Goal: Information Seeking & Learning: Learn about a topic

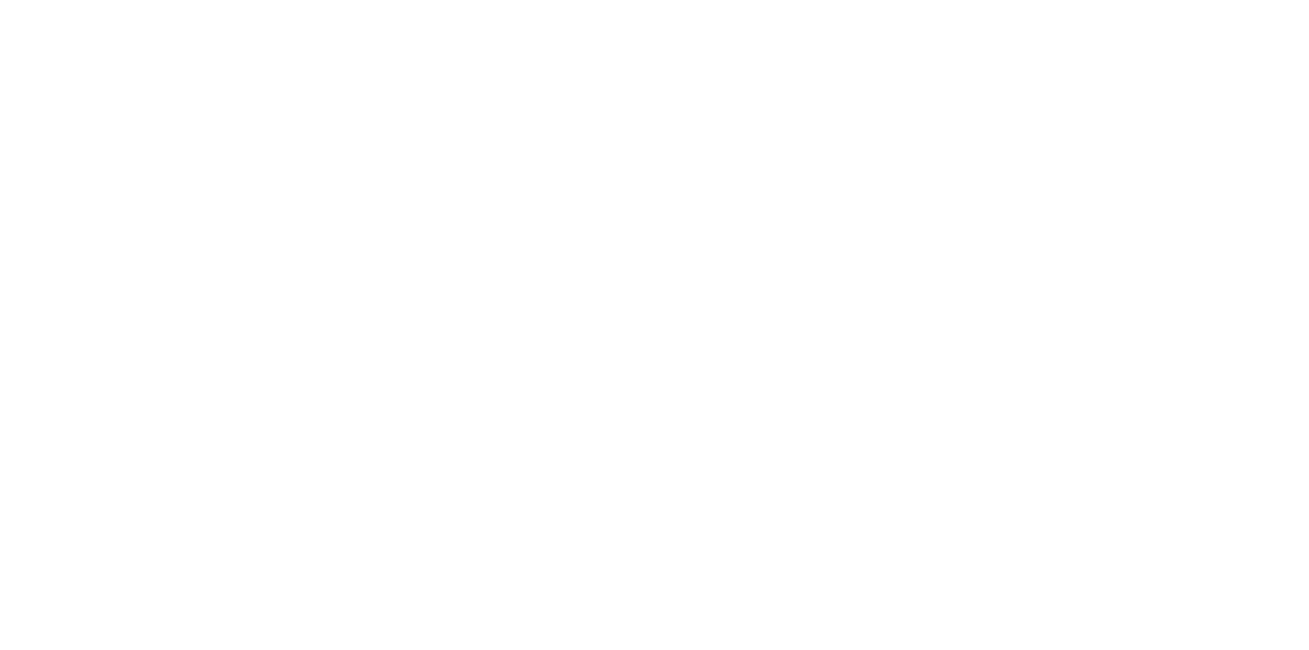
select select "365"
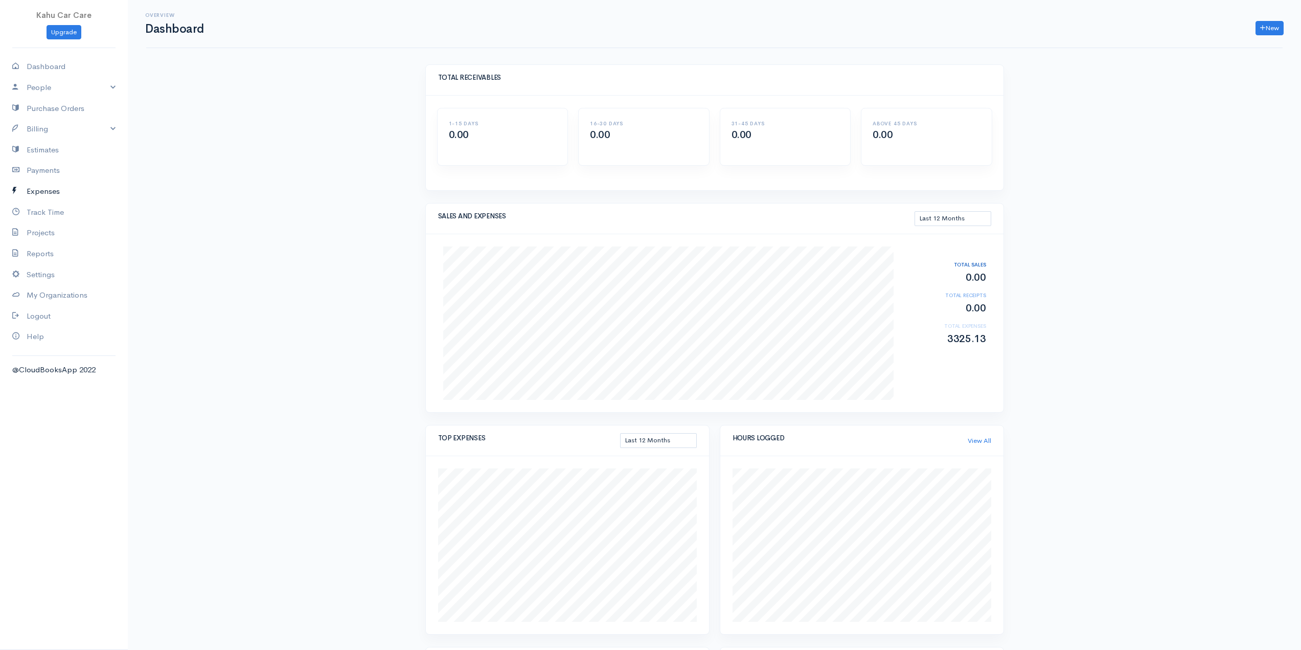
click at [57, 190] on link "Expenses" at bounding box center [64, 191] width 128 height 21
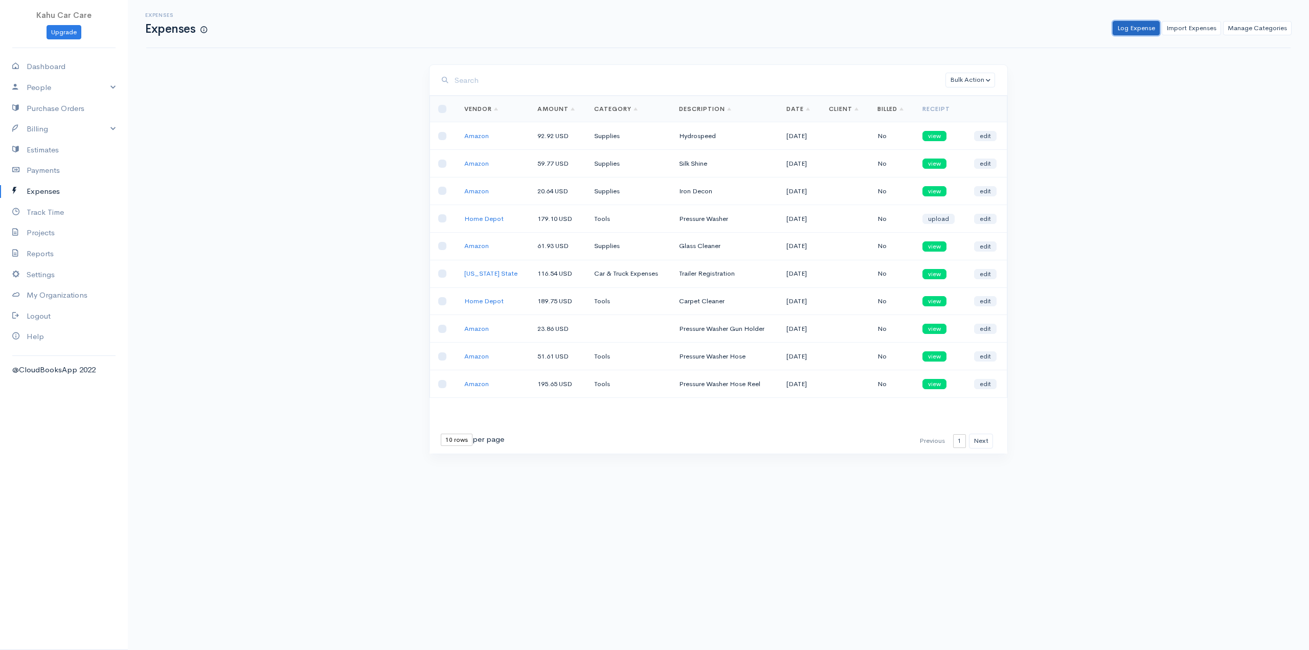
click at [1133, 27] on link "Log Expense" at bounding box center [1136, 28] width 47 height 15
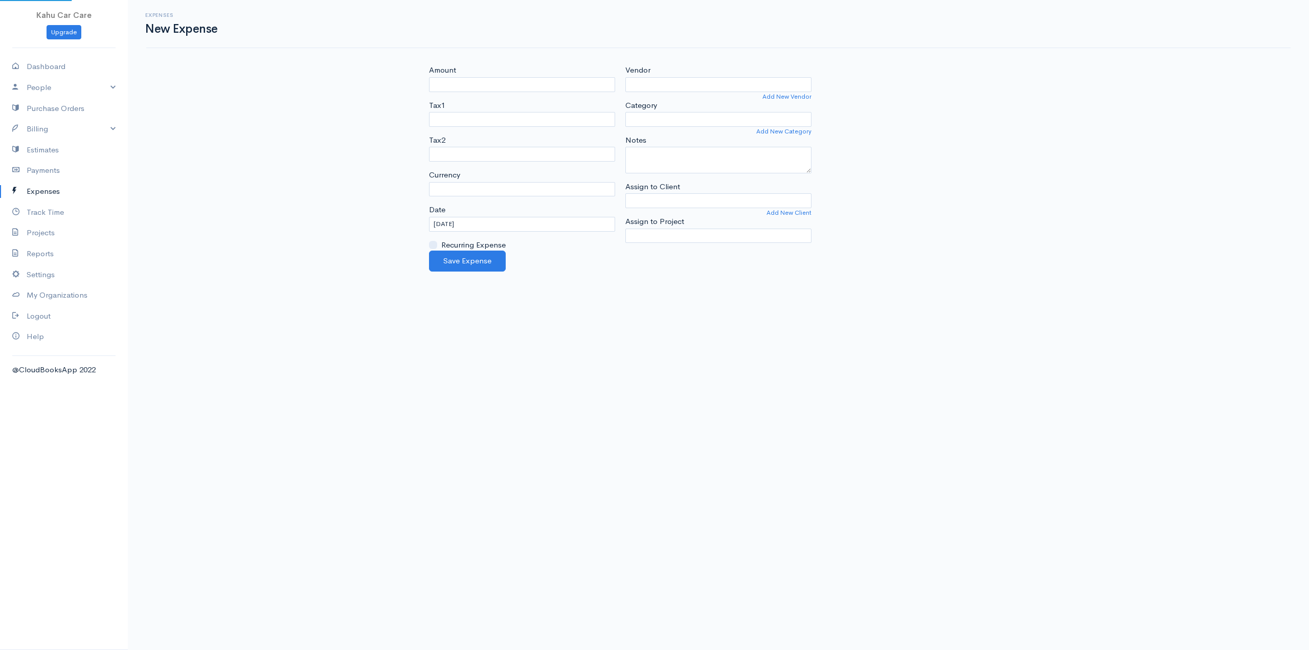
select select "USD"
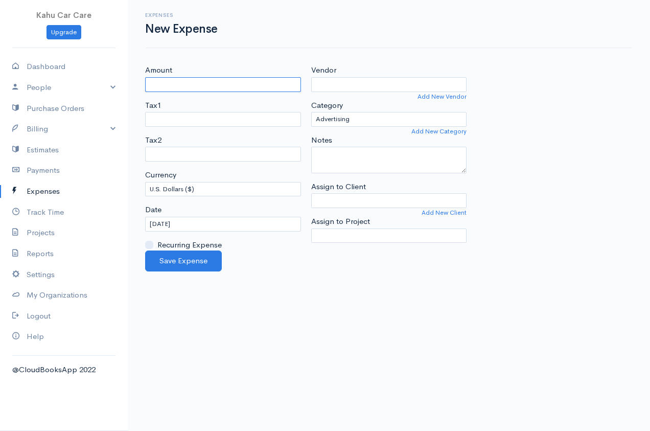
click at [186, 86] on input "Amount" at bounding box center [223, 84] width 156 height 15
type input "34.95"
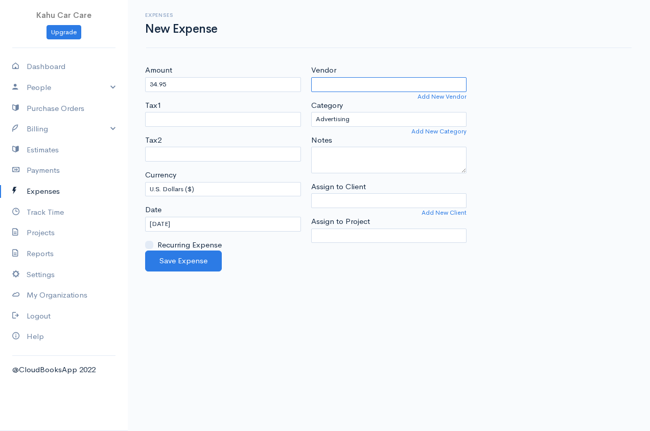
click at [398, 81] on input "Vendor" at bounding box center [389, 84] width 156 height 15
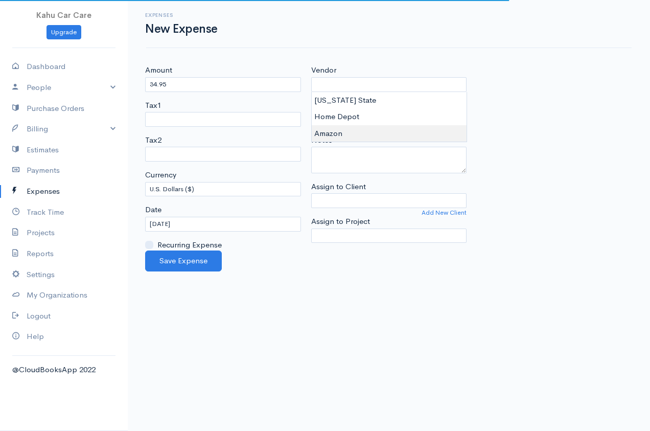
type input "Amazon"
click at [335, 132] on body "Kahu Car Care Upgrade Dashboard People Clients Vendors Staff Users Purchase Ord…" at bounding box center [325, 215] width 650 height 431
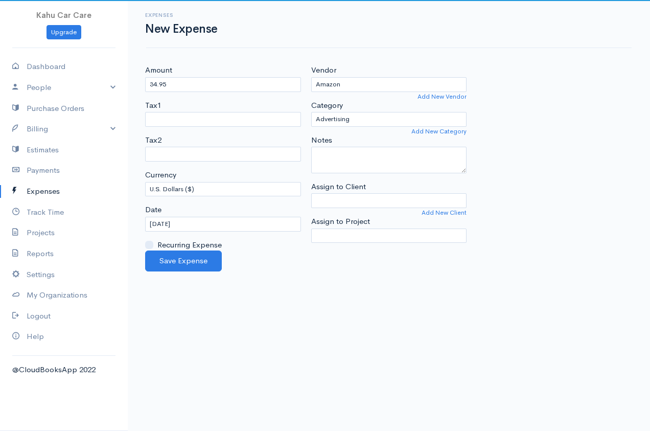
click at [539, 117] on div "Amount 34.95 Tax1 Tax2 Currency U.S. Dollars ($) Canadian Dollars ($) British P…" at bounding box center [389, 157] width 498 height 186
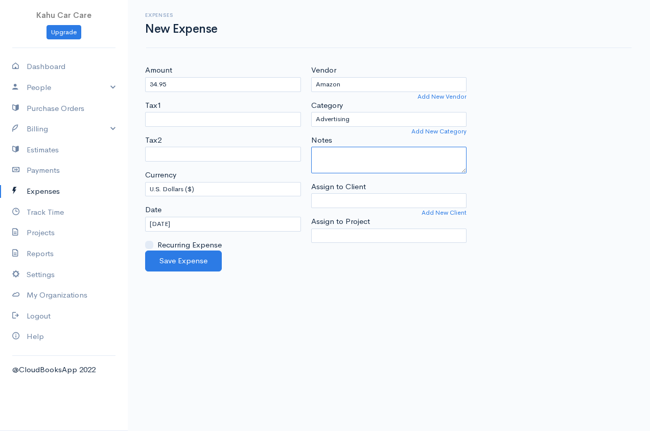
click at [365, 157] on textarea "Notes" at bounding box center [389, 160] width 156 height 27
type textarea "Supplies"
click at [576, 166] on div "Amount 34.95 Tax1 Tax2 Currency U.S. Dollars ($) Canadian Dollars ($) British P…" at bounding box center [389, 157] width 498 height 186
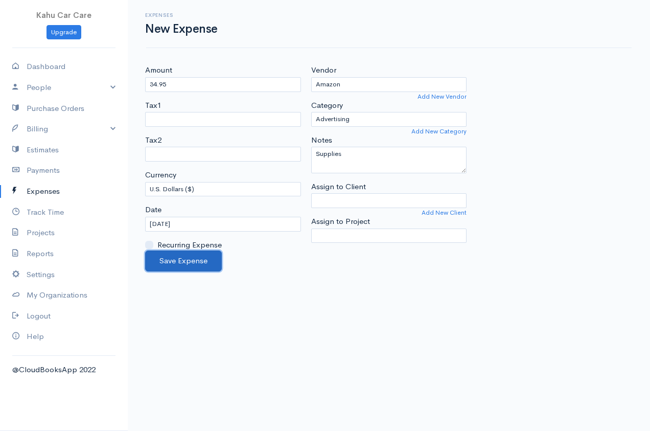
click at [196, 258] on button "Save Expense" at bounding box center [183, 261] width 77 height 21
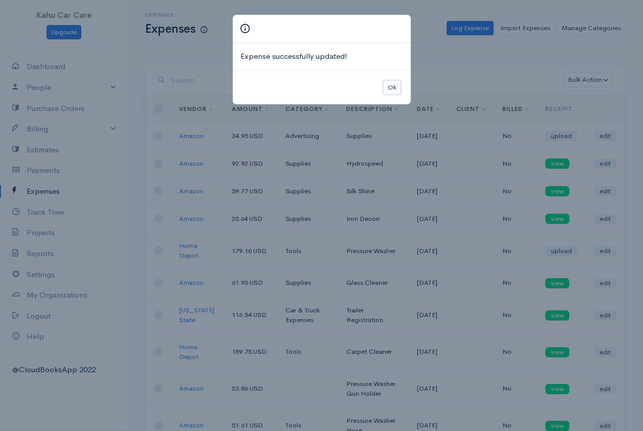
click at [391, 87] on button "Ok" at bounding box center [392, 87] width 18 height 15
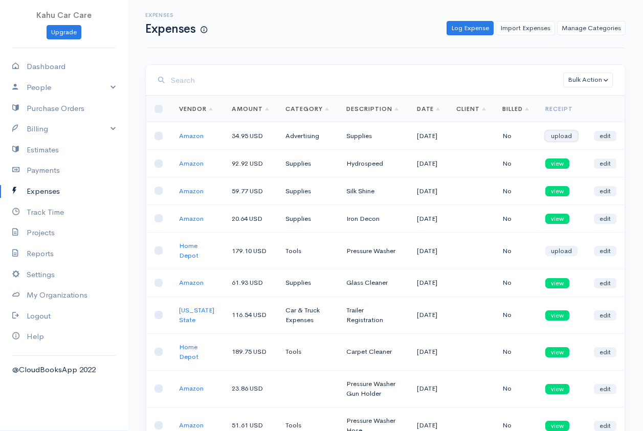
click at [560, 140] on link "upload" at bounding box center [561, 136] width 32 height 10
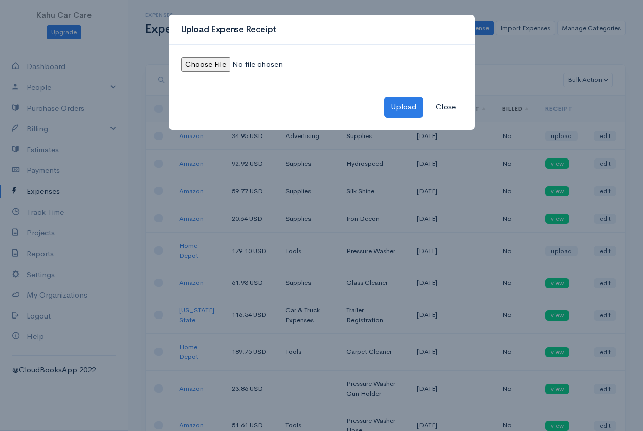
click at [224, 64] on input "file" at bounding box center [250, 64] width 139 height 15
type input "C:\fakepath\supplies.pdf"
click at [403, 102] on button "Upload" at bounding box center [403, 107] width 39 height 21
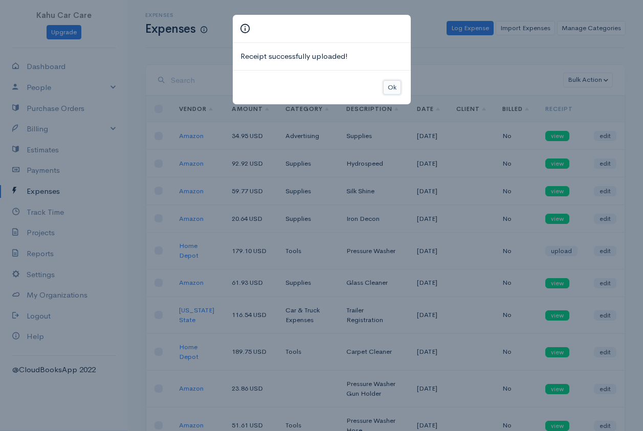
click at [388, 85] on button "Ok" at bounding box center [392, 87] width 18 height 15
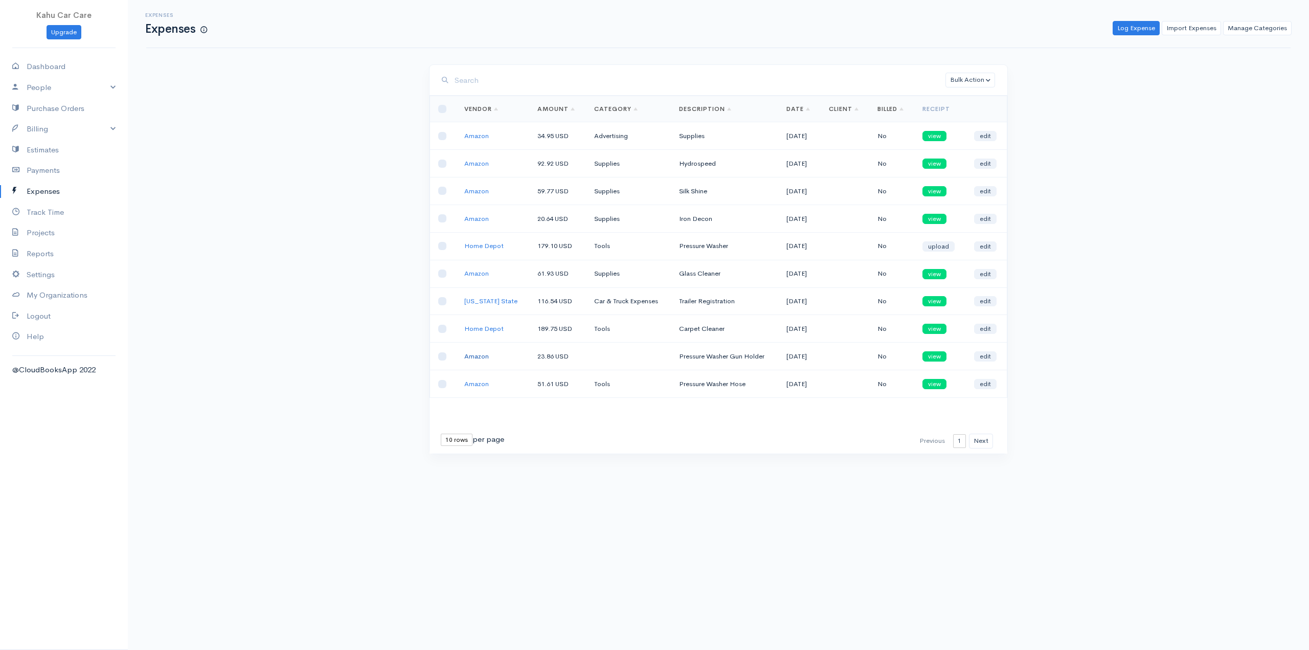
click at [476, 356] on link "Amazon" at bounding box center [476, 356] width 25 height 9
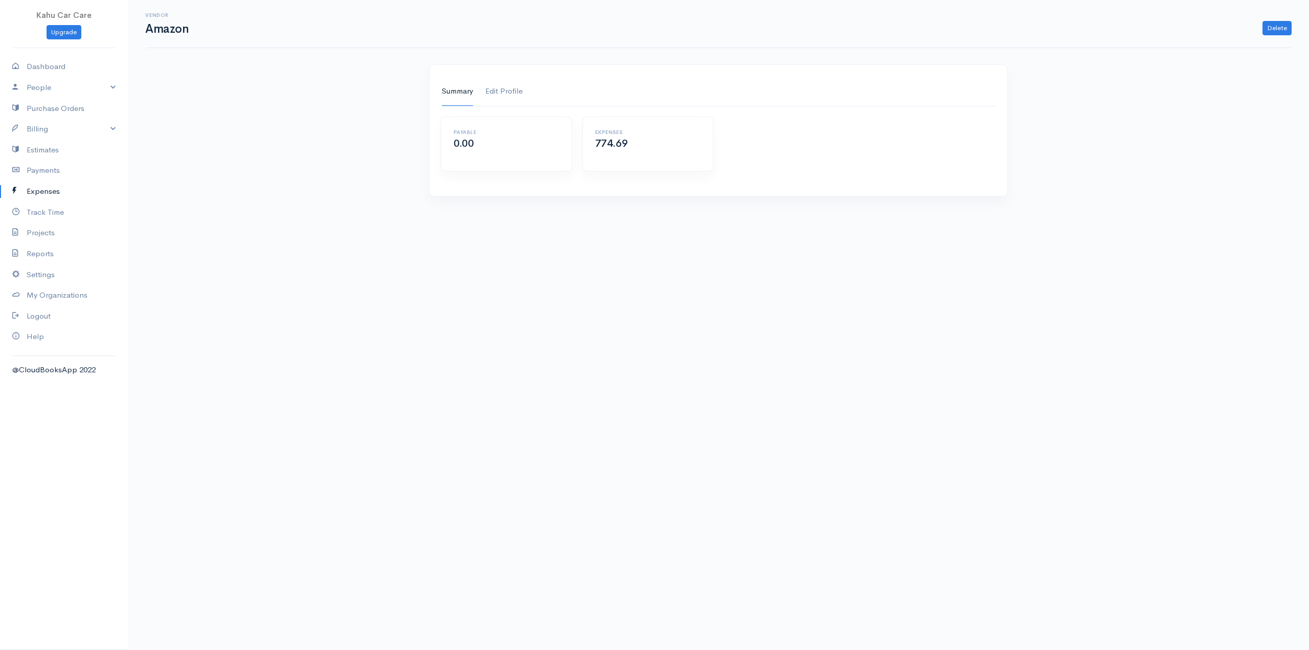
click at [496, 92] on link "Edit Profile" at bounding box center [503, 91] width 37 height 29
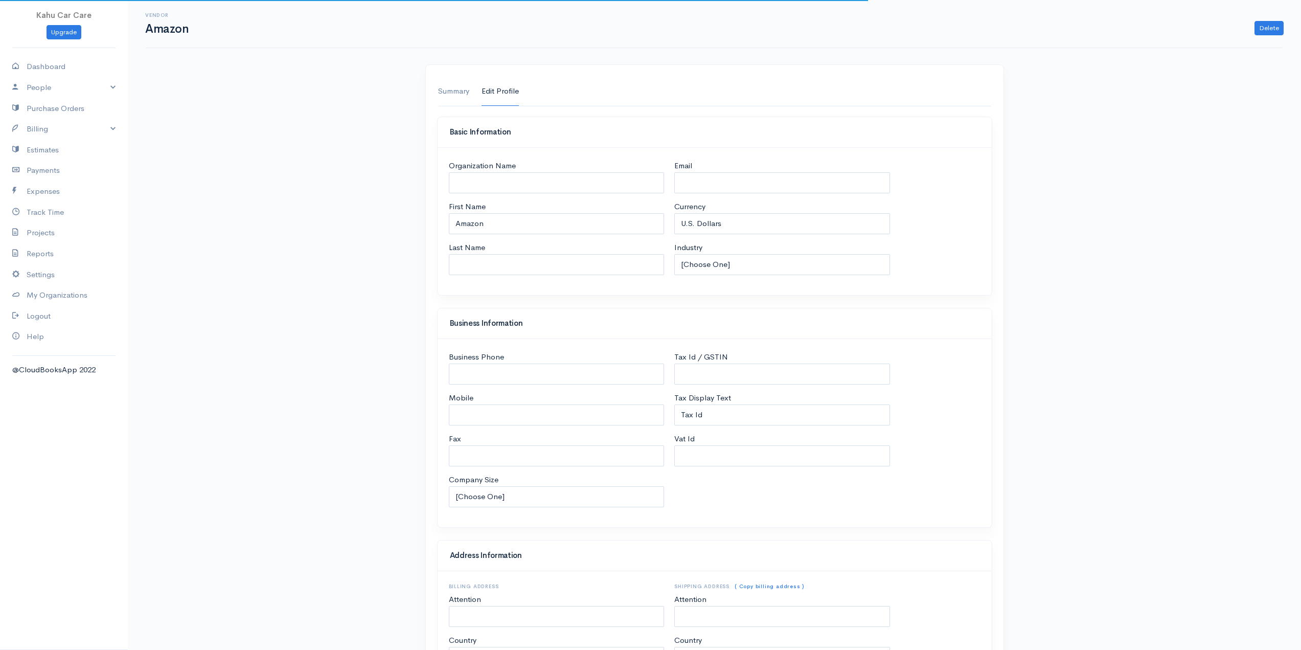
click at [454, 92] on link "Summary" at bounding box center [453, 91] width 31 height 29
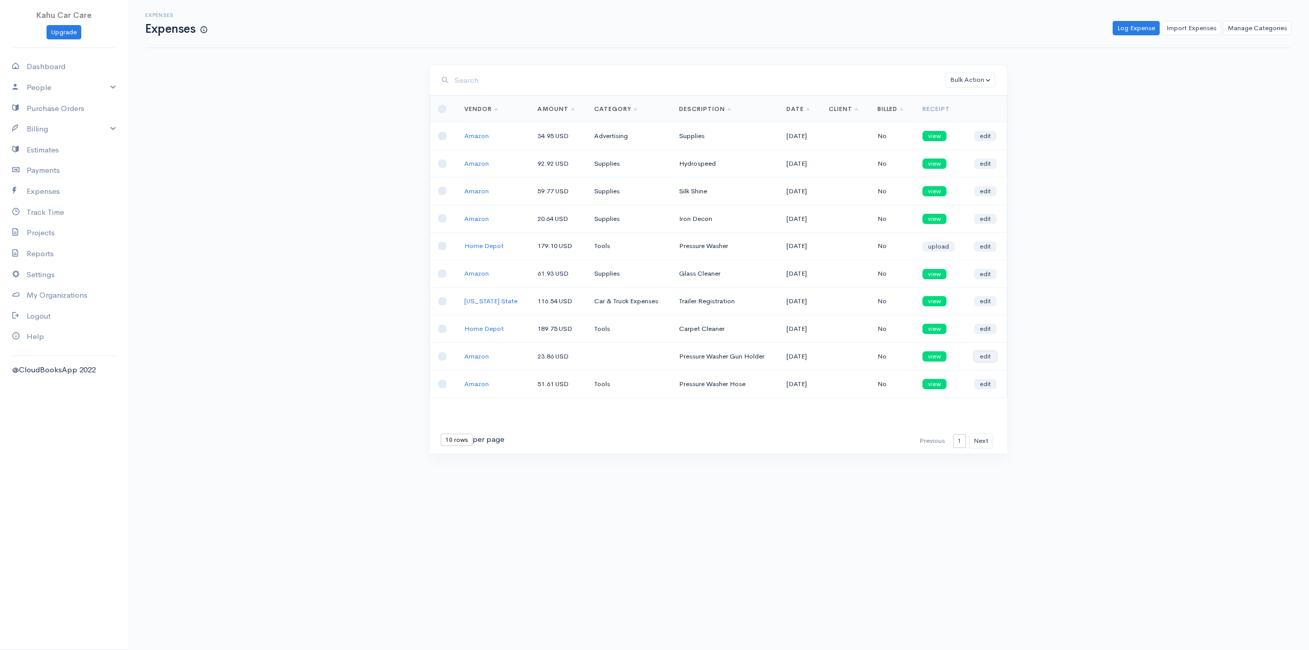
click at [988, 354] on link "edit" at bounding box center [985, 356] width 22 height 10
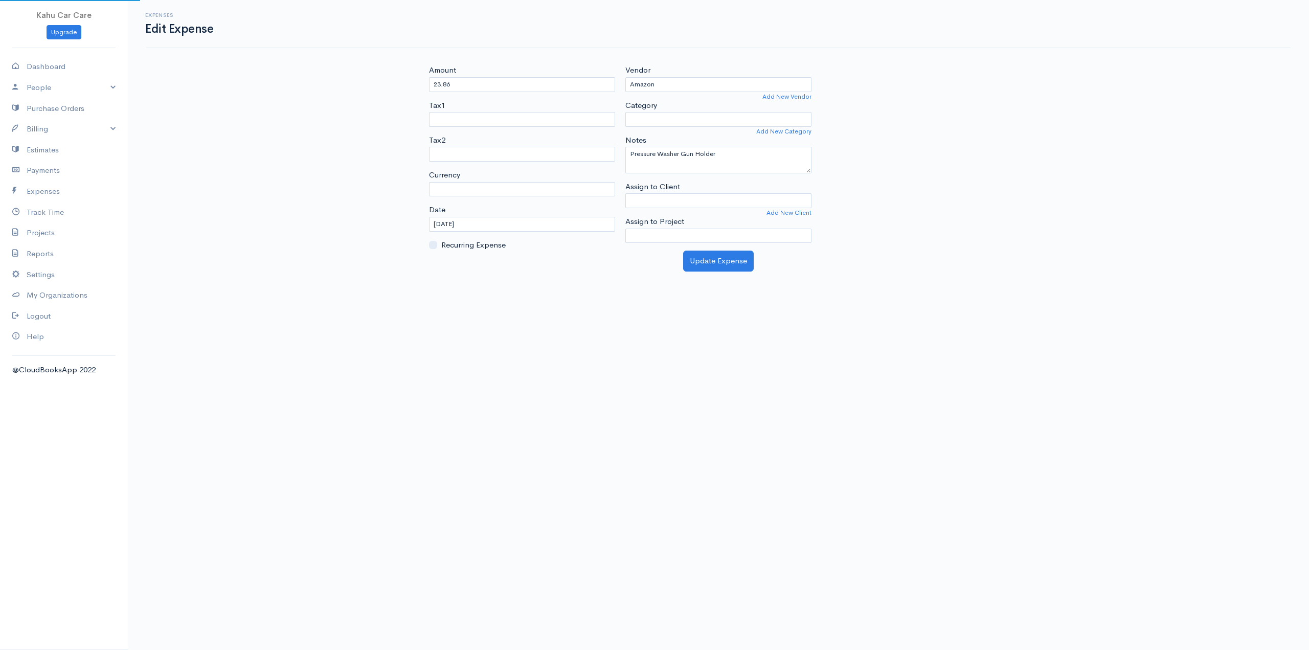
select select "USD"
select select
click at [688, 118] on select "Advertising Car & Truck Expenses Contractors Education Education and Training E…" at bounding box center [718, 119] width 186 height 15
select select "Tools"
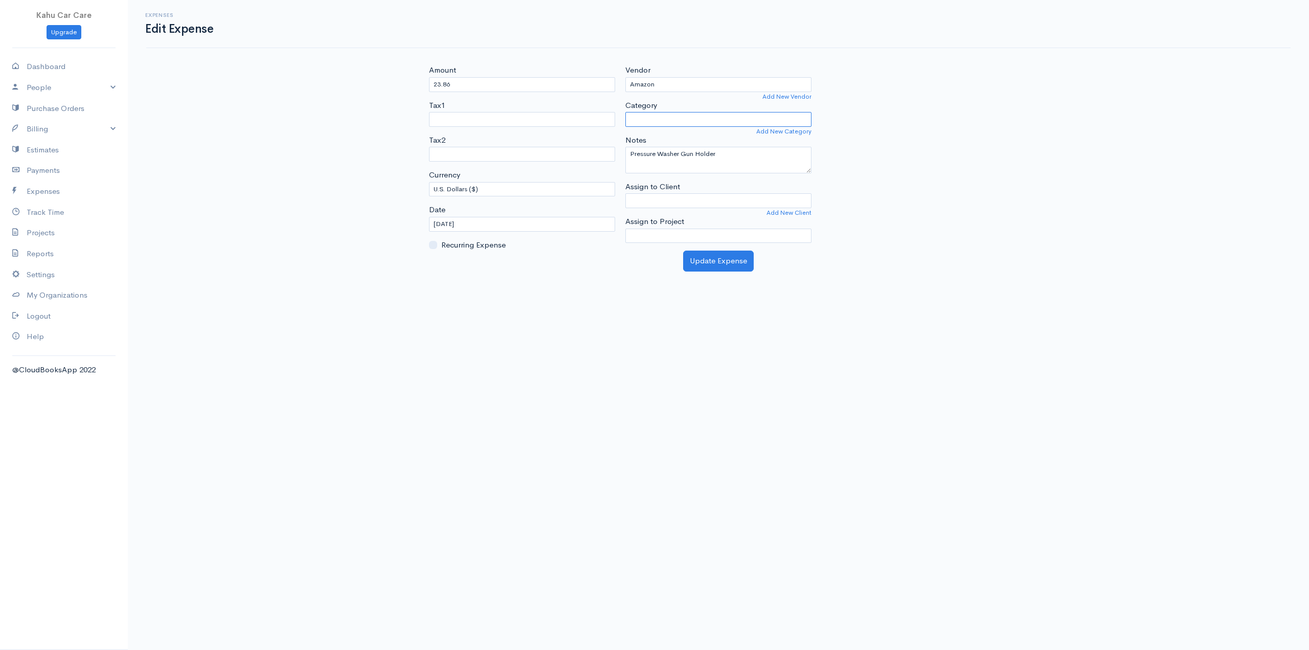
click at [625, 112] on select "Advertising Car & Truck Expenses Contractors Education Education and Training E…" at bounding box center [718, 119] width 186 height 15
click at [719, 265] on button "Update Expense" at bounding box center [718, 261] width 71 height 21
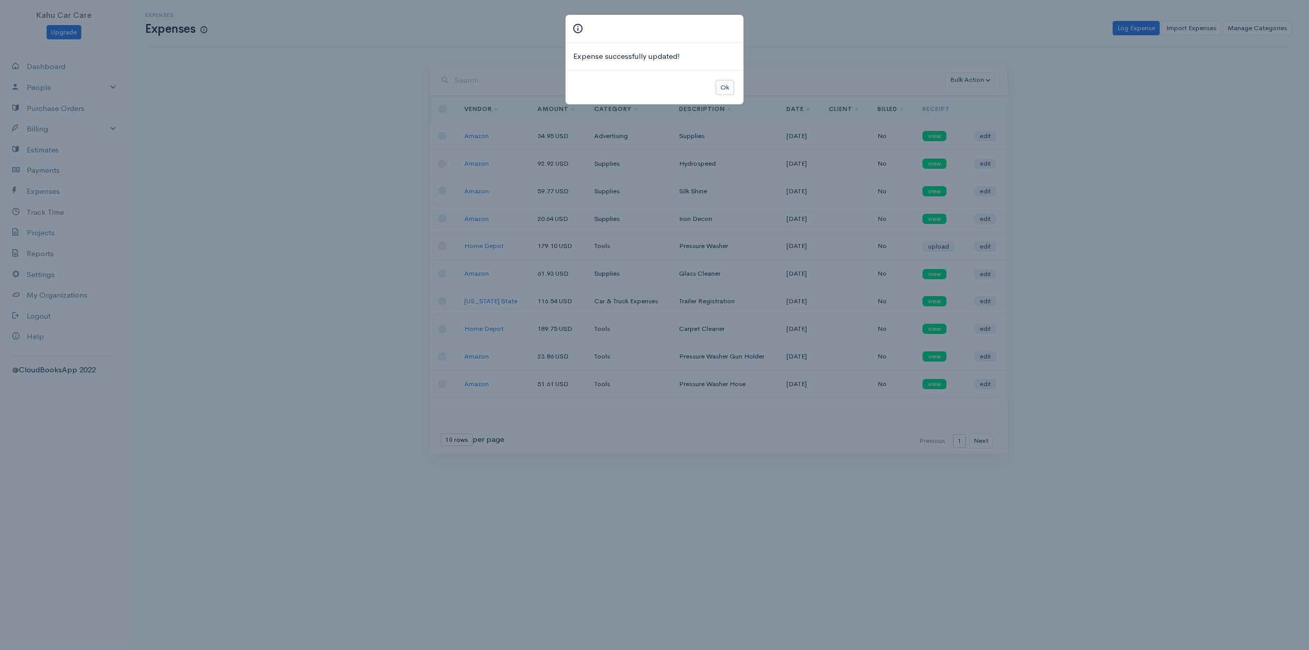
click at [724, 86] on button "Ok" at bounding box center [725, 87] width 18 height 15
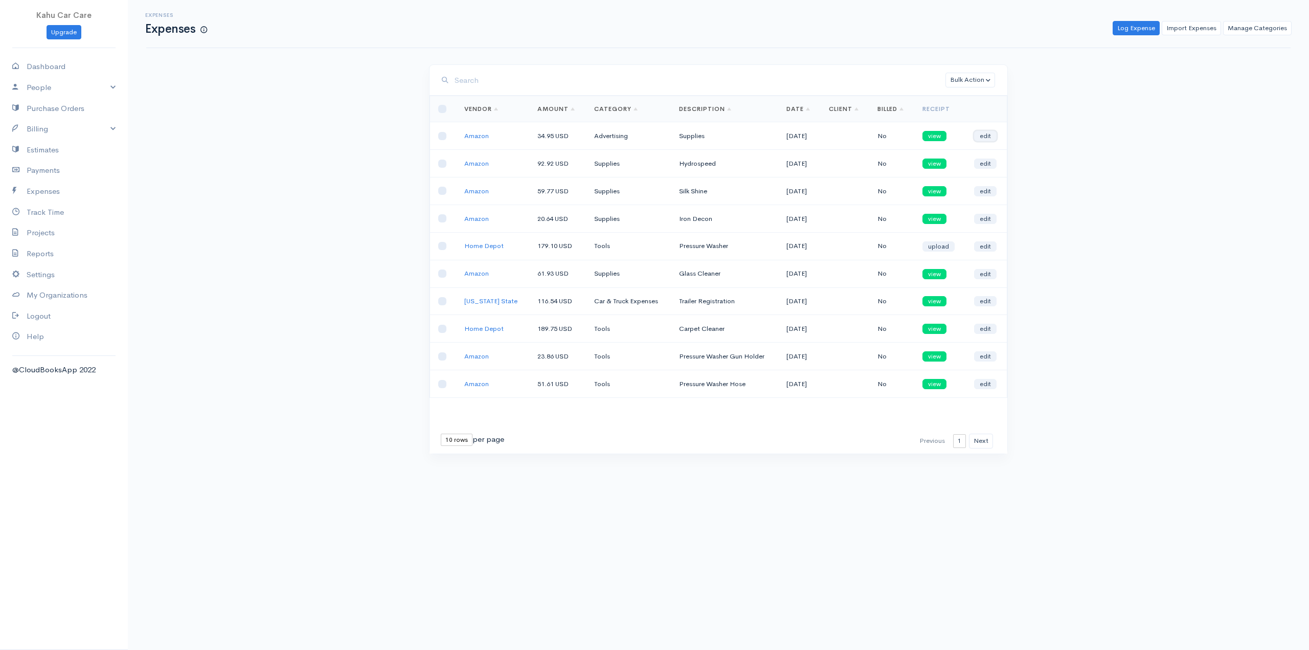
click at [983, 137] on link "edit" at bounding box center [985, 136] width 22 height 10
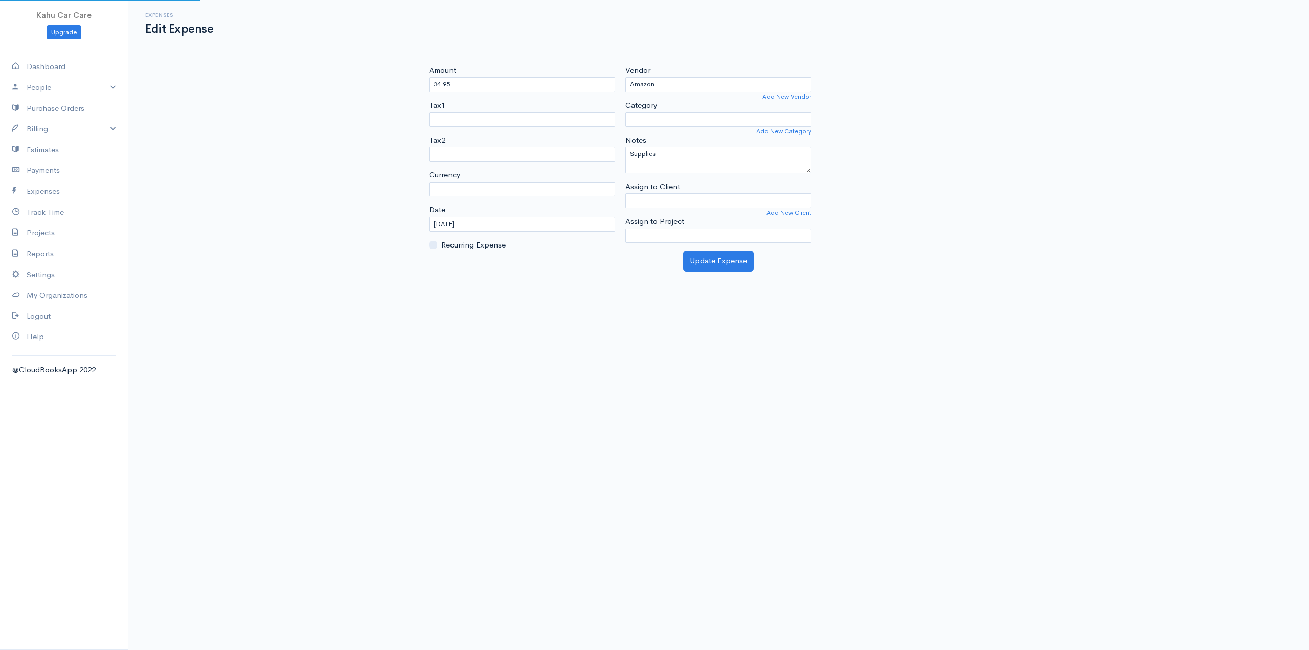
select select "USD"
select select "Advertising"
select select
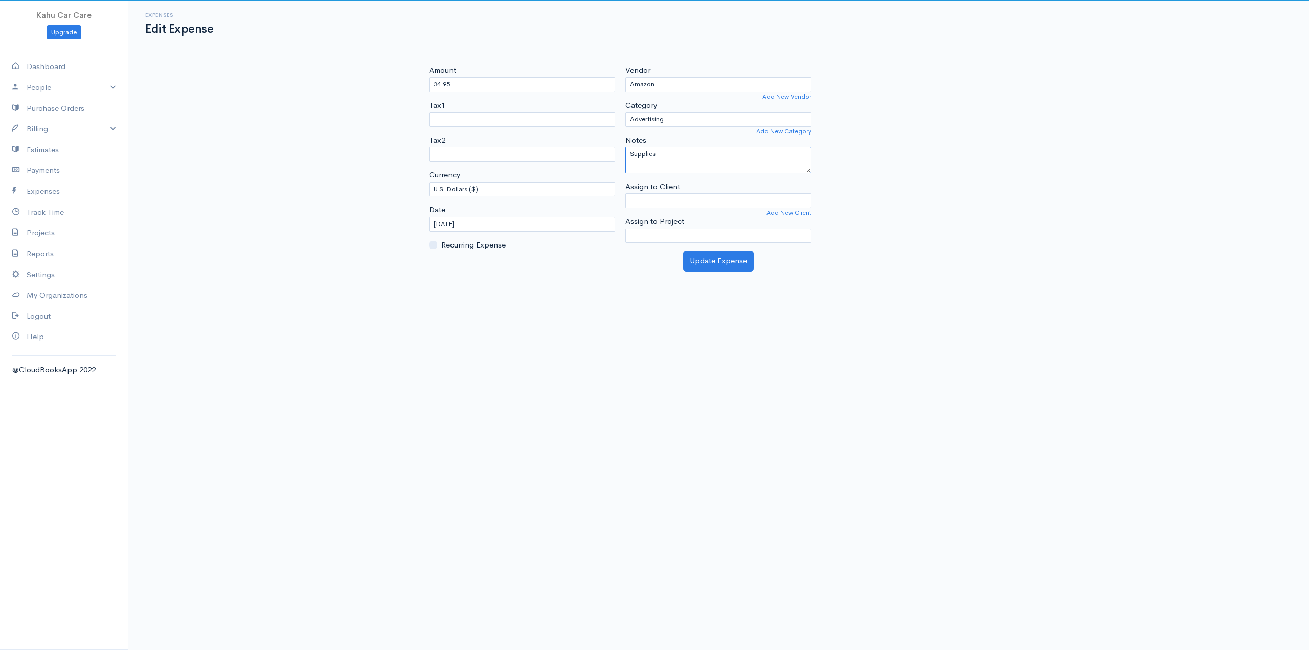
click at [677, 151] on textarea "Supplies" at bounding box center [718, 160] width 186 height 27
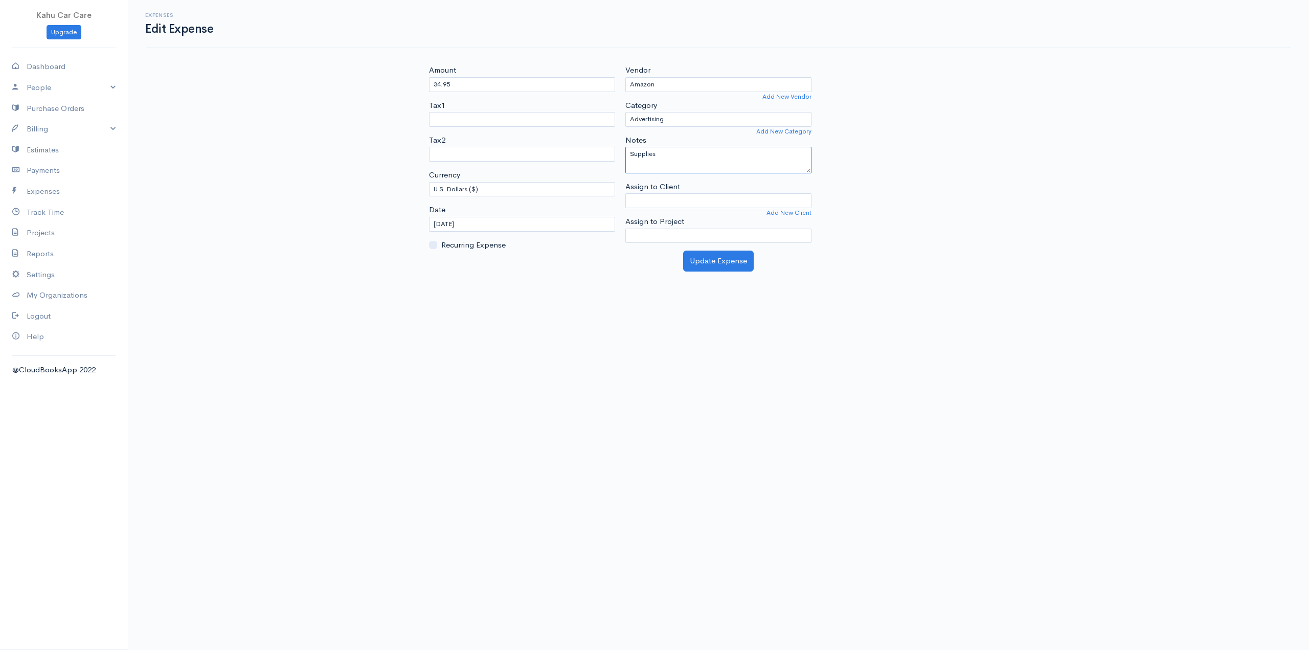
drag, startPoint x: 710, startPoint y: 153, endPoint x: 595, endPoint y: 151, distance: 115.1
click at [595, 151] on div "Amount 34.95 Tax1 Tax2 Currency U.S. Dollars ($) Canadian Dollars ($) British P…" at bounding box center [718, 157] width 589 height 186
type textarea "Brushes/Applicator"
click at [735, 277] on body "Kahu Car Care Upgrade Dashboard People Clients Vendors Staff Users Purchase Ord…" at bounding box center [654, 325] width 1309 height 650
click at [729, 265] on button "Update Expense" at bounding box center [718, 261] width 71 height 21
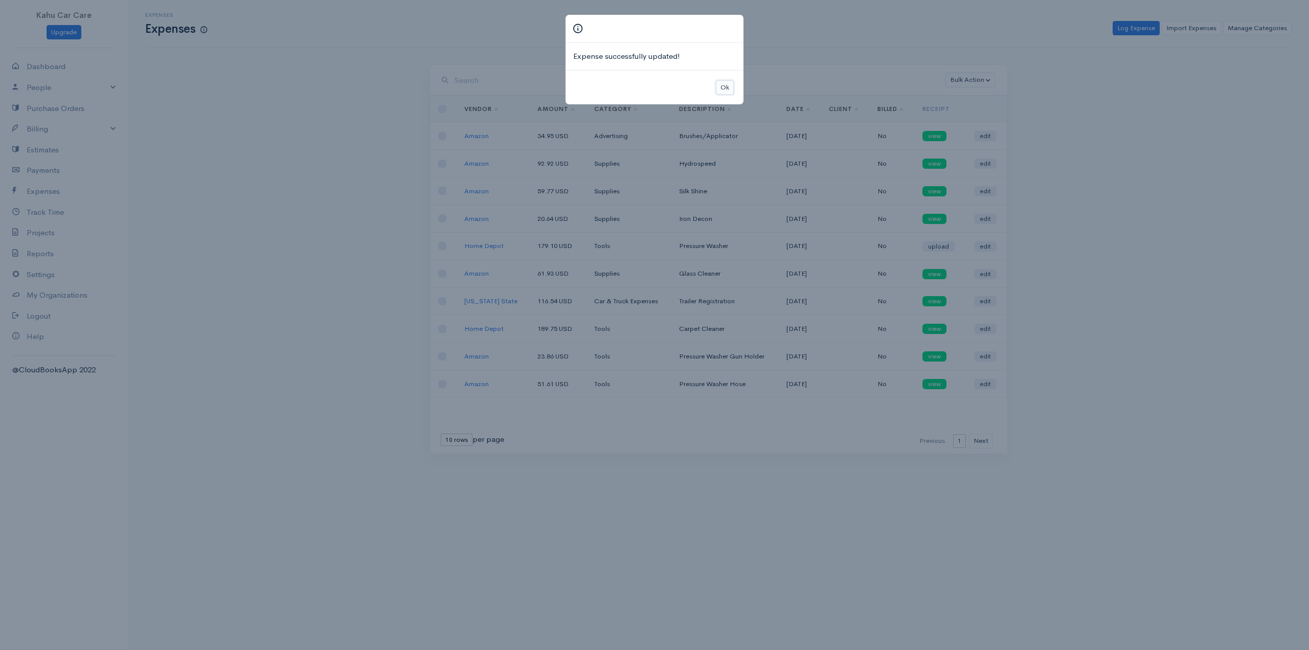
click at [725, 86] on button "Ok" at bounding box center [725, 87] width 18 height 15
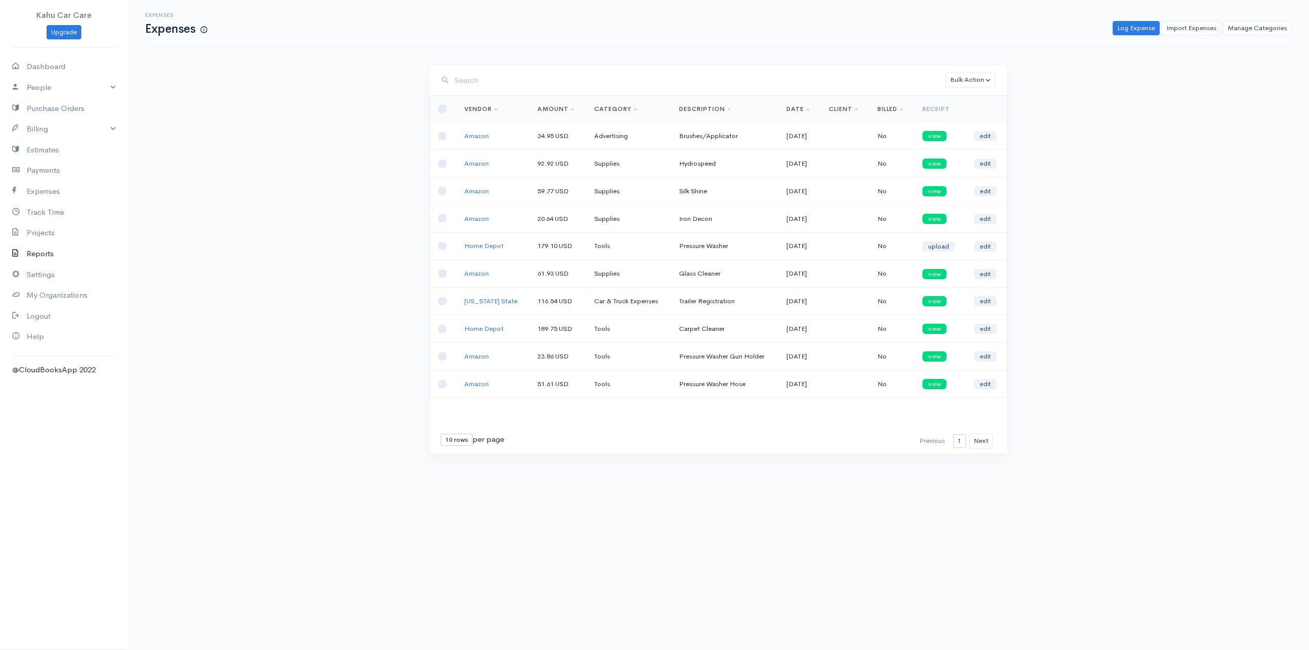
click at [43, 253] on link "Reports" at bounding box center [64, 253] width 128 height 21
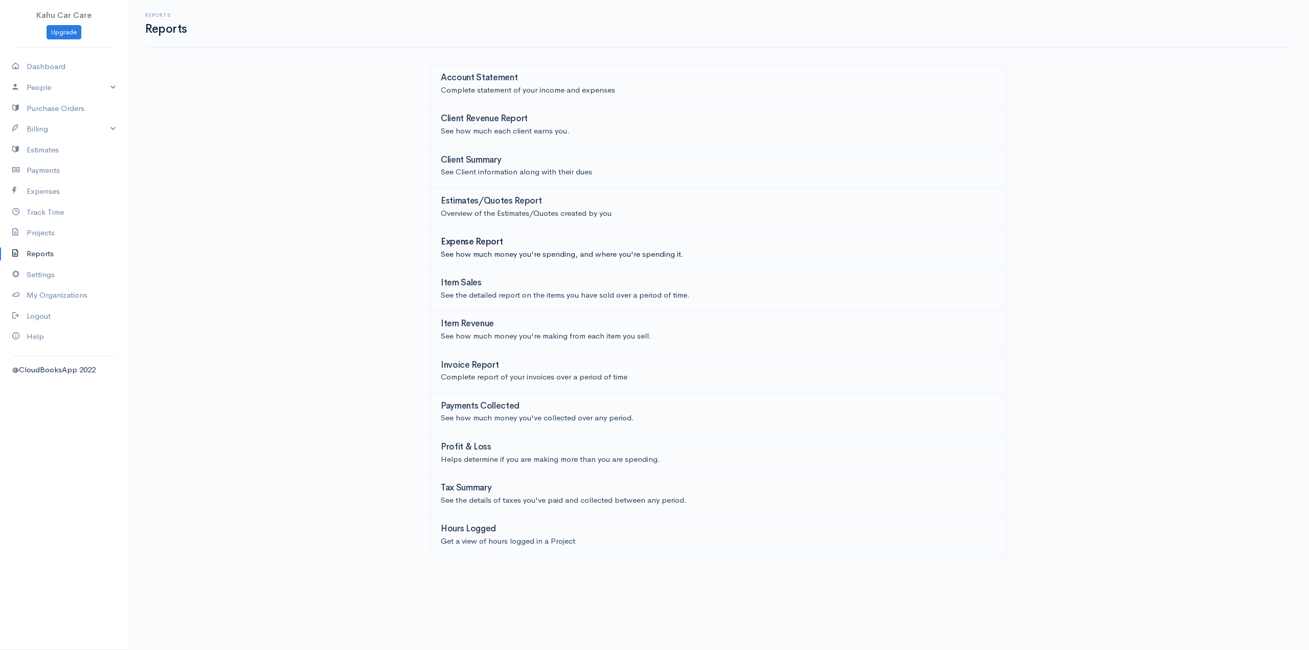
click at [477, 239] on h3 "Expense Report" at bounding box center [472, 242] width 62 height 10
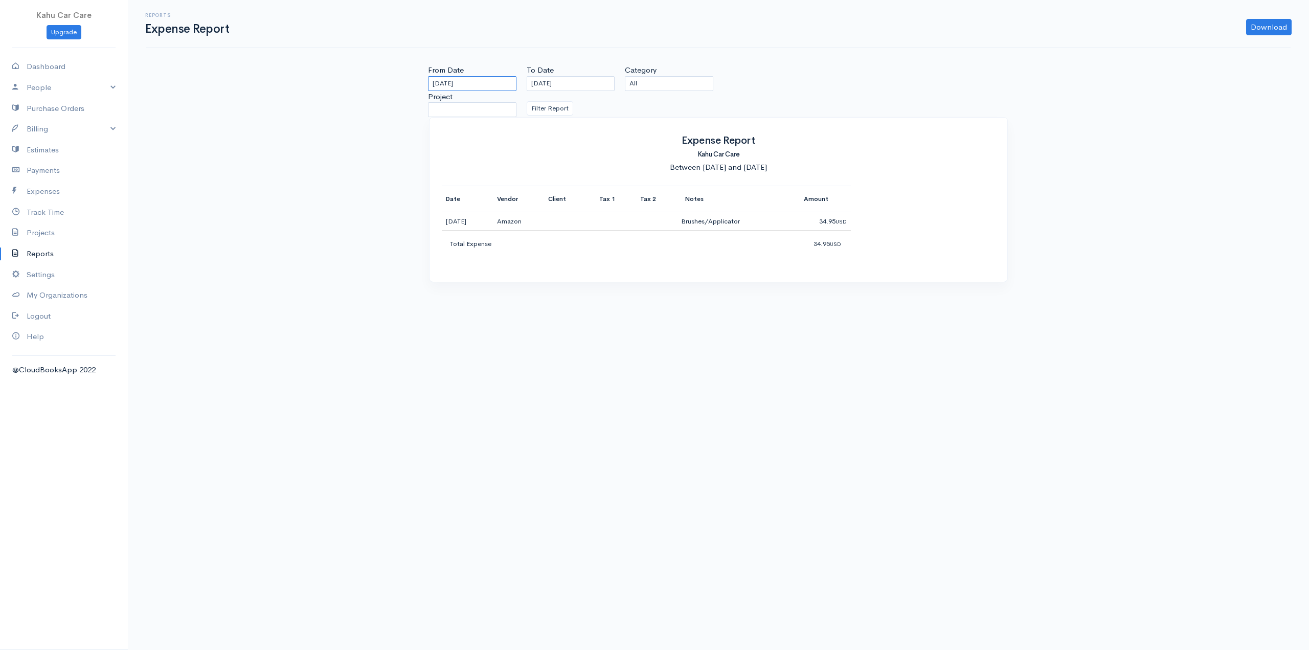
click at [496, 82] on input "[DATE]" at bounding box center [472, 83] width 88 height 15
click at [430, 100] on th "«" at bounding box center [434, 99] width 18 height 14
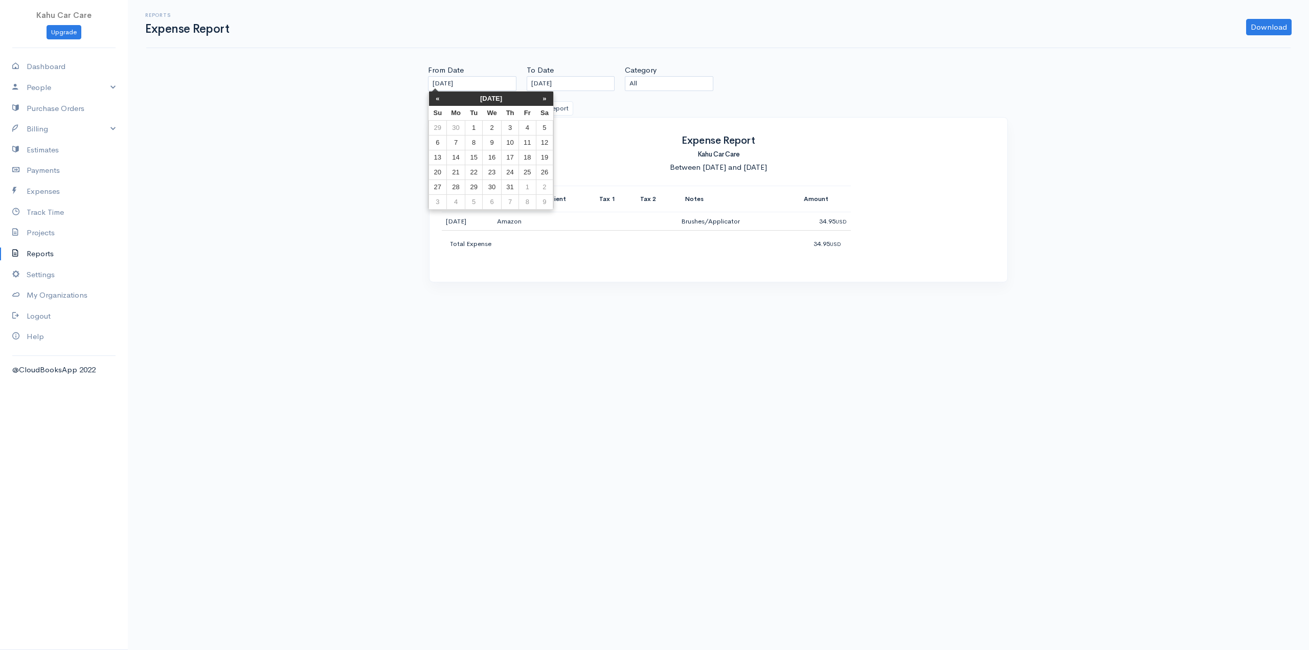
click at [430, 100] on th "«" at bounding box center [438, 99] width 18 height 14
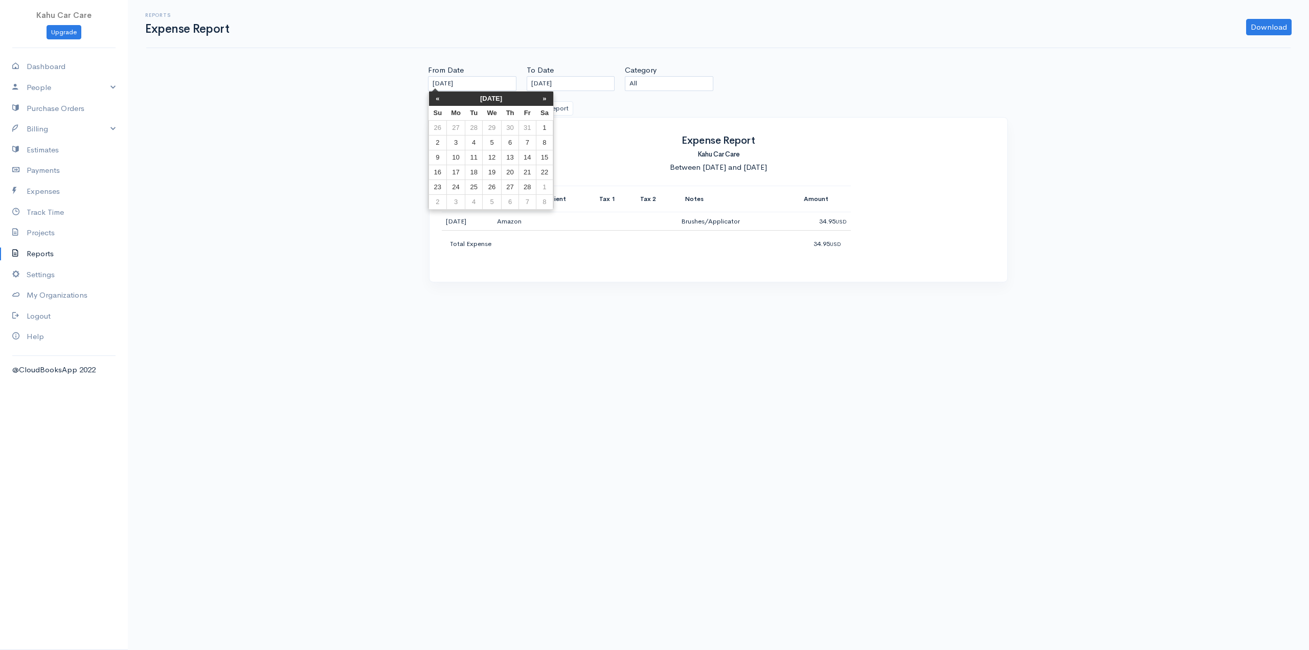
click at [430, 100] on th "«" at bounding box center [438, 99] width 18 height 14
click at [490, 123] on td "1" at bounding box center [491, 127] width 19 height 15
type input "[DATE]"
click at [970, 157] on h5 "Kahu Car Care" at bounding box center [718, 154] width 553 height 14
click at [557, 108] on button "Filter Report" at bounding box center [550, 108] width 47 height 15
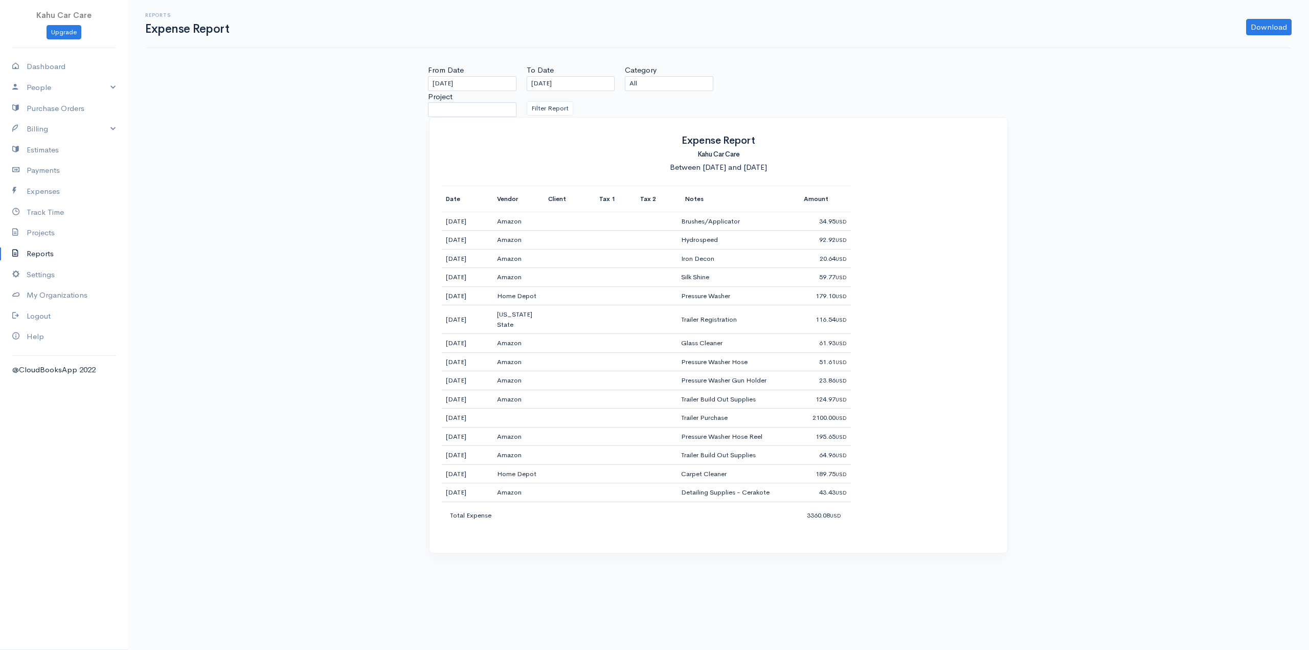
click at [821, 418] on td "2100.00 USD" at bounding box center [825, 417] width 51 height 19
click at [740, 416] on td "Trailer Purchase" at bounding box center [738, 417] width 123 height 19
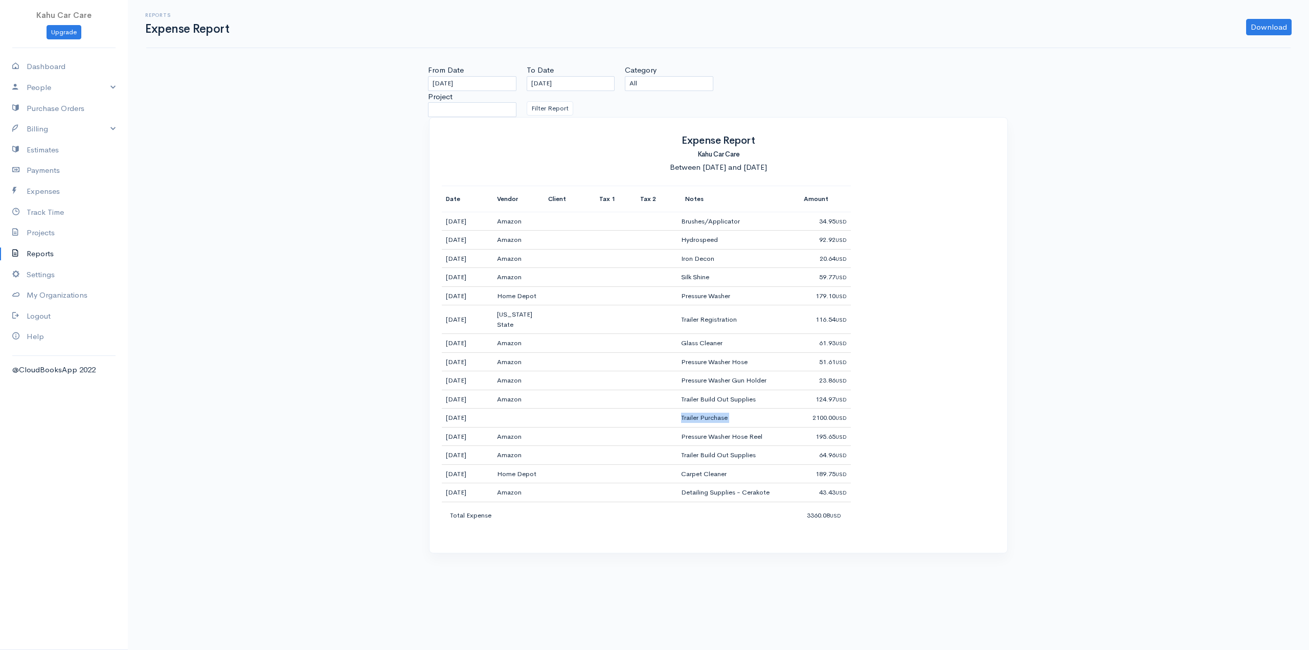
click at [740, 416] on td "Trailer Purchase" at bounding box center [738, 417] width 123 height 19
click at [699, 417] on td "Trailer Purchase" at bounding box center [738, 417] width 123 height 19
click at [525, 422] on td at bounding box center [518, 417] width 51 height 19
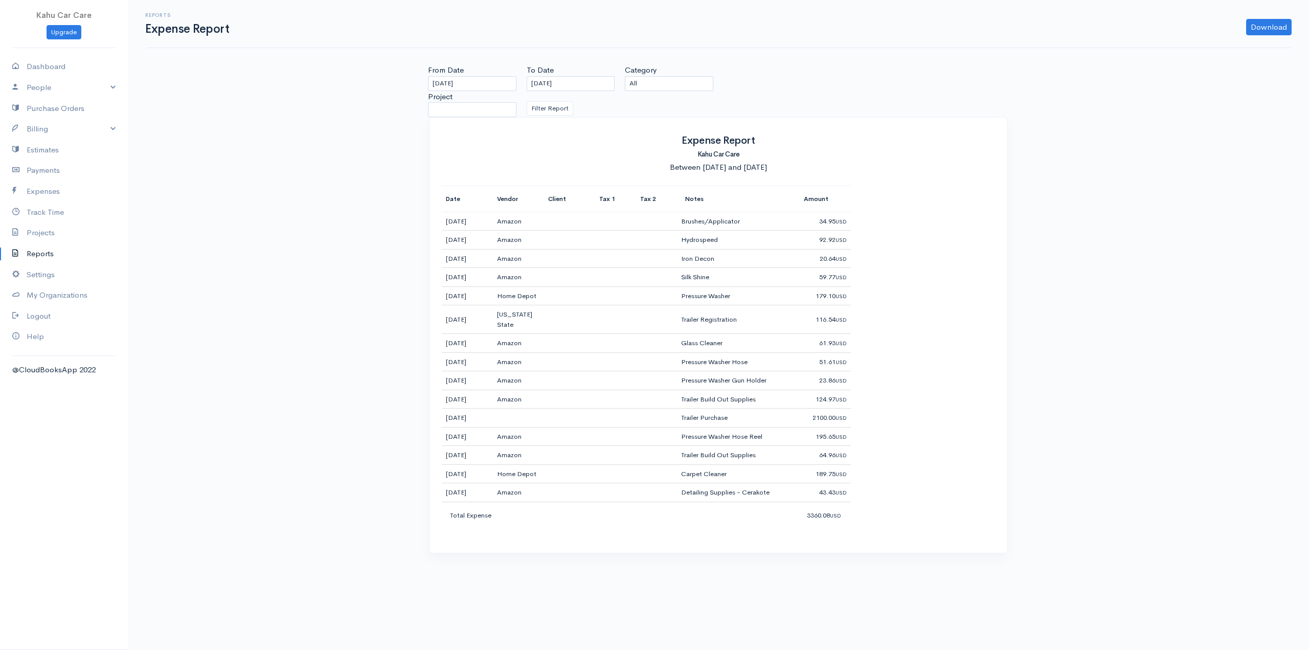
click at [468, 417] on td "[DATE]" at bounding box center [467, 417] width 51 height 19
click at [451, 419] on td "[DATE]" at bounding box center [467, 417] width 51 height 19
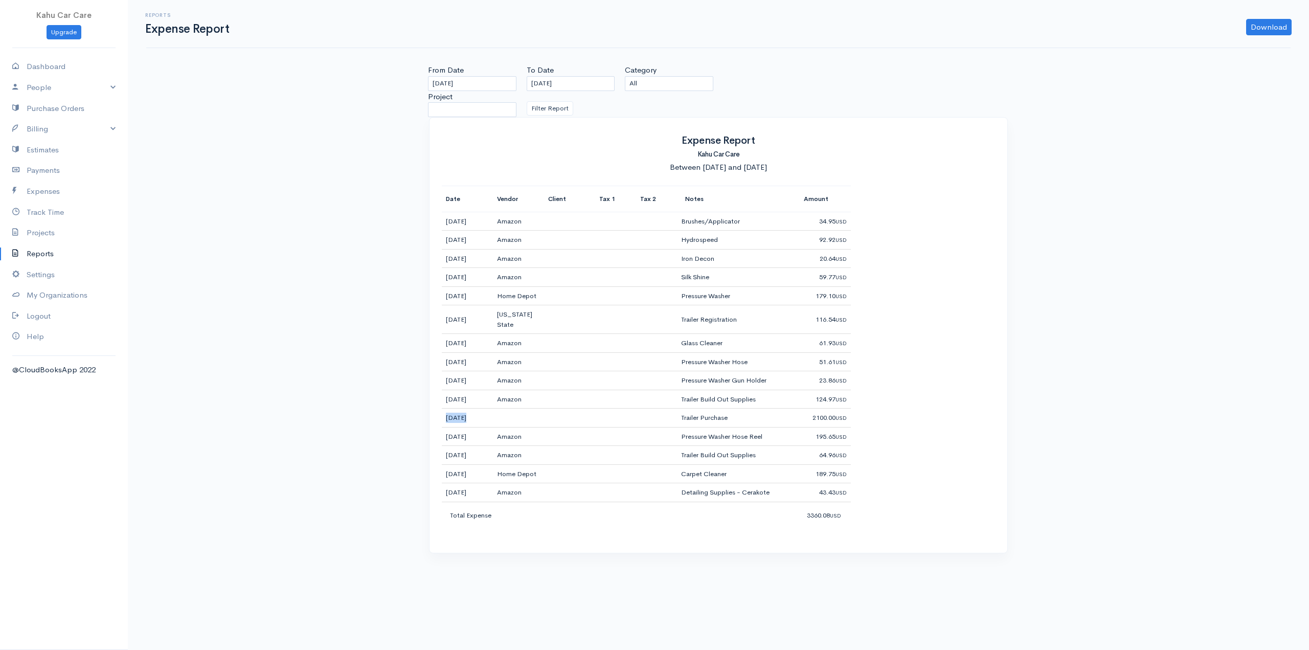
click at [451, 419] on td "[DATE]" at bounding box center [467, 417] width 51 height 19
click at [491, 419] on td "[DATE]" at bounding box center [467, 417] width 51 height 19
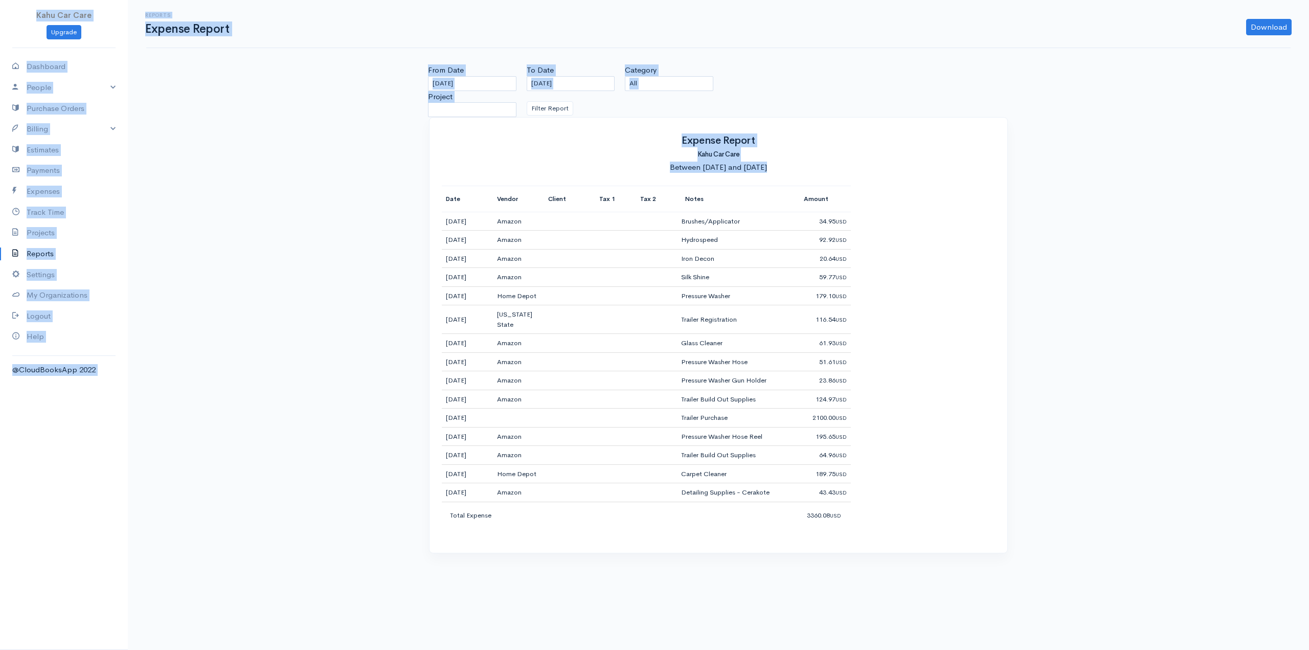
drag, startPoint x: 865, startPoint y: 516, endPoint x: 2, endPoint y: 11, distance: 1000.7
click at [2, 11] on body "Kahu Car Care Upgrade Dashboard People Clients Vendors Staff Users Purchase Ord…" at bounding box center [654, 325] width 1309 height 650
click at [19, 15] on li "Kahu Car Care" at bounding box center [64, 15] width 128 height 19
drag, startPoint x: 13, startPoint y: 11, endPoint x: 972, endPoint y: 535, distance: 1093.0
click at [972, 535] on body "Kahu Car Care Upgrade Dashboard People Clients Vendors Staff Users Purchase Ord…" at bounding box center [654, 325] width 1309 height 650
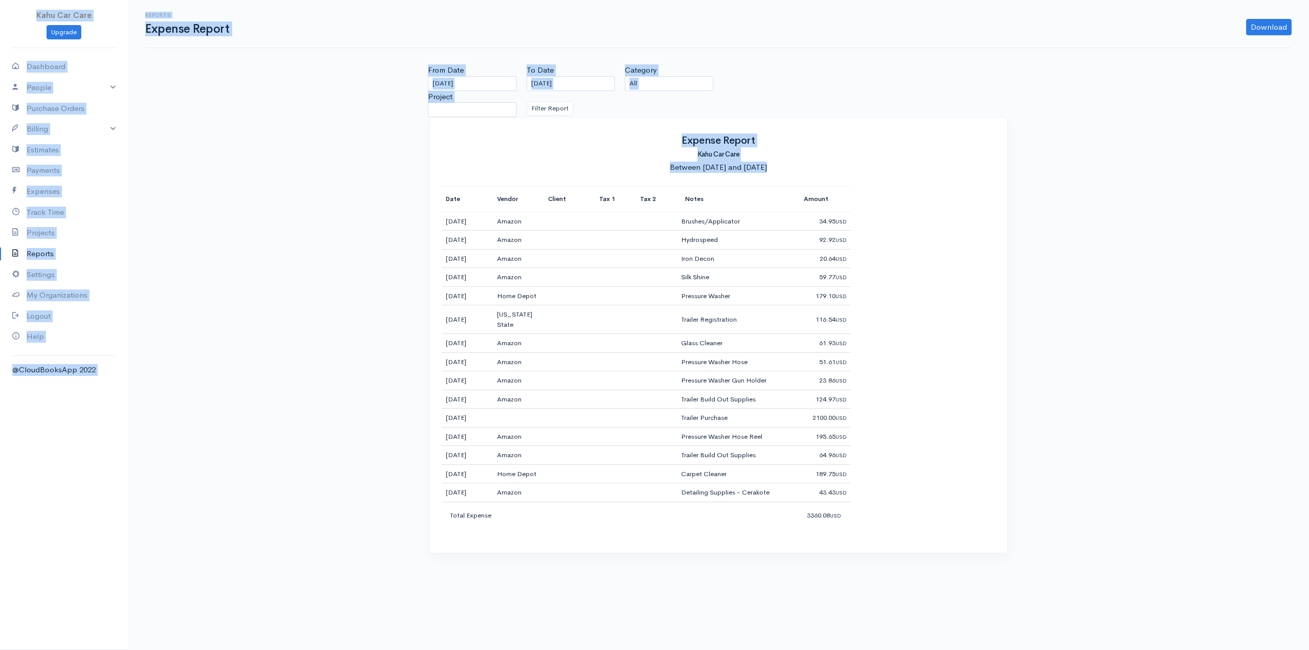
click at [973, 535] on div "Expense Report Kahu Car Care Between [DATE] and [DATE] Date Vendor Client Tax 1…" at bounding box center [718, 336] width 578 height 436
drag, startPoint x: 1011, startPoint y: 578, endPoint x: 17, endPoint y: 10, distance: 1144.9
click at [17, 10] on body "Kahu Car Care Upgrade Dashboard People Clients Vendors Staff Users Purchase Ord…" at bounding box center [654, 325] width 1309 height 650
click at [17, 10] on li "Kahu Car Care" at bounding box center [64, 15] width 128 height 19
drag, startPoint x: 7, startPoint y: 11, endPoint x: 1089, endPoint y: 521, distance: 1196.3
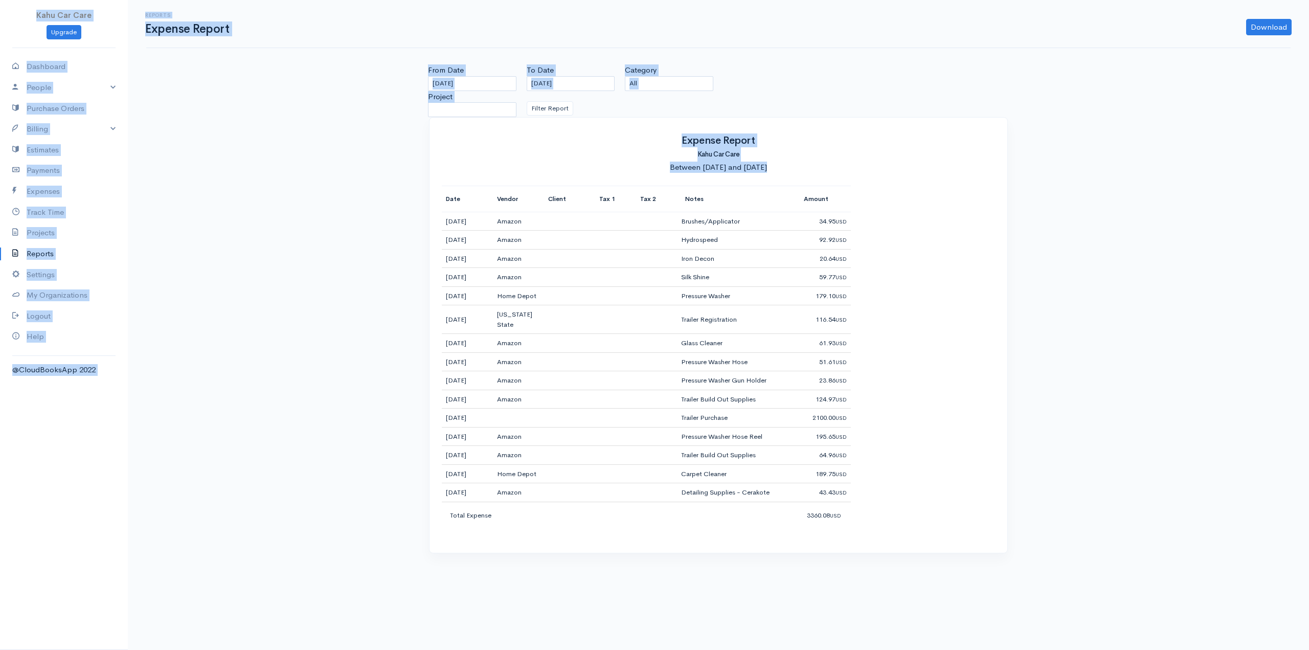
click at [1089, 521] on body "Kahu Car Care Upgrade Dashboard People Clients Vendors Staff Users Purchase Ord…" at bounding box center [654, 325] width 1309 height 650
click at [949, 516] on div "Date Vendor Client Tax 1 Tax 2 Notes Amount [DATE] Amazon Brushes/Applicator 34…" at bounding box center [718, 357] width 553 height 343
drag, startPoint x: 1018, startPoint y: 574, endPoint x: 24, endPoint y: 19, distance: 1138.9
click at [31, 18] on body "Kahu Car Care Upgrade Dashboard People Clients Vendors Staff Users Purchase Ord…" at bounding box center [654, 325] width 1309 height 650
click at [21, 19] on li "Kahu Car Care" at bounding box center [64, 15] width 128 height 19
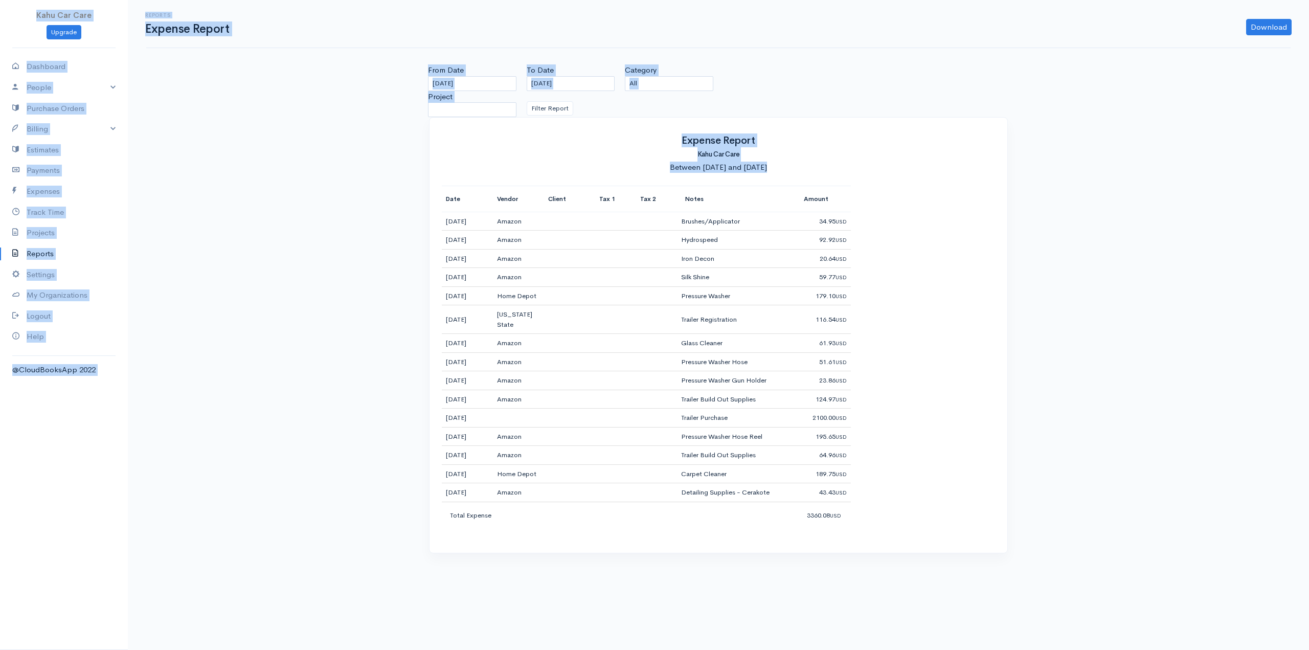
drag, startPoint x: 16, startPoint y: 9, endPoint x: 974, endPoint y: 501, distance: 1077.2
click at [974, 501] on body "Kahu Car Care Upgrade Dashboard People Clients Vendors Staff Users Purchase Ord…" at bounding box center [654, 325] width 1309 height 650
click at [952, 585] on body "Kahu Car Care Upgrade Dashboard People Clients Vendors Staff Users Purchase Ord…" at bounding box center [654, 325] width 1309 height 650
click at [1013, 583] on body "Kahu Car Care Upgrade Dashboard People Clients Vendors Staff Users Purchase Ord…" at bounding box center [654, 325] width 1309 height 650
click at [933, 569] on body "Kahu Car Care Upgrade Dashboard People Clients Vendors Staff Users Purchase Ord…" at bounding box center [654, 325] width 1309 height 650
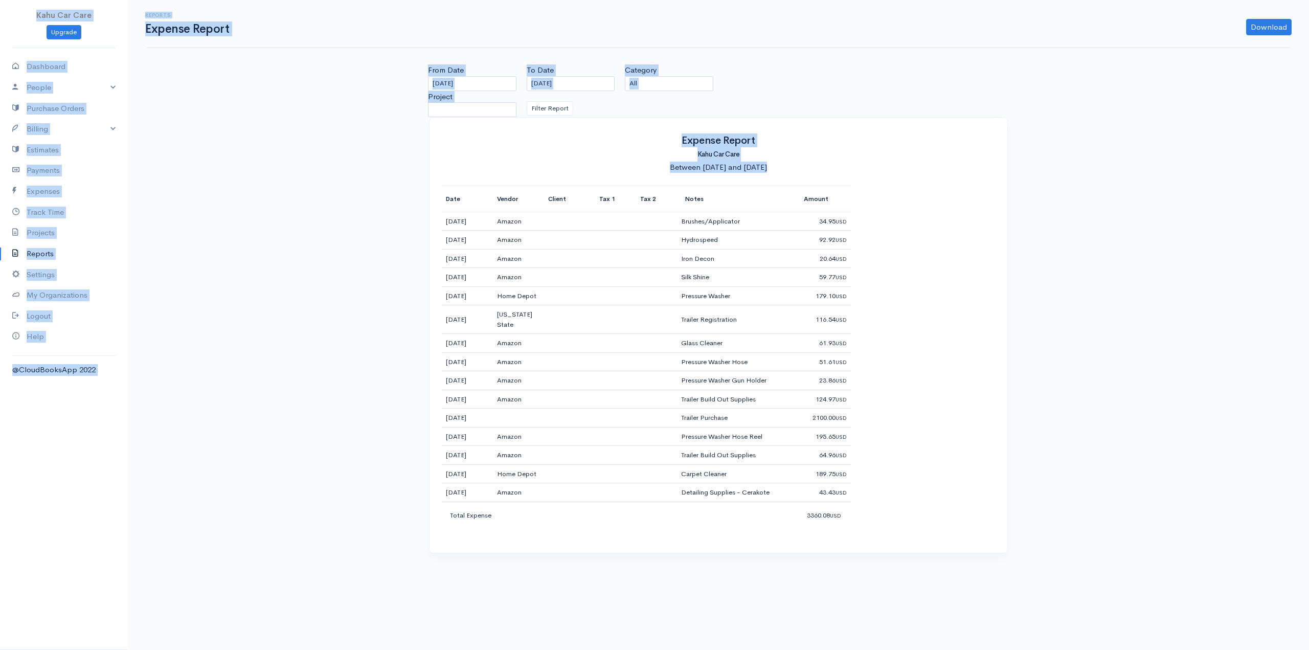
drag, startPoint x: 945, startPoint y: 562, endPoint x: 22, endPoint y: 14, distance: 1073.3
click at [22, 14] on body "Kahu Car Care Upgrade Dashboard People Clients Vendors Staff Users Purchase Ord…" at bounding box center [654, 325] width 1309 height 650
click at [22, 14] on li "Kahu Car Care" at bounding box center [64, 15] width 128 height 19
drag, startPoint x: 21, startPoint y: 9, endPoint x: 931, endPoint y: 533, distance: 1049.7
click at [907, 523] on body "Kahu Car Care Upgrade Dashboard People Clients Vendors Staff Users Purchase Ord…" at bounding box center [654, 325] width 1309 height 650
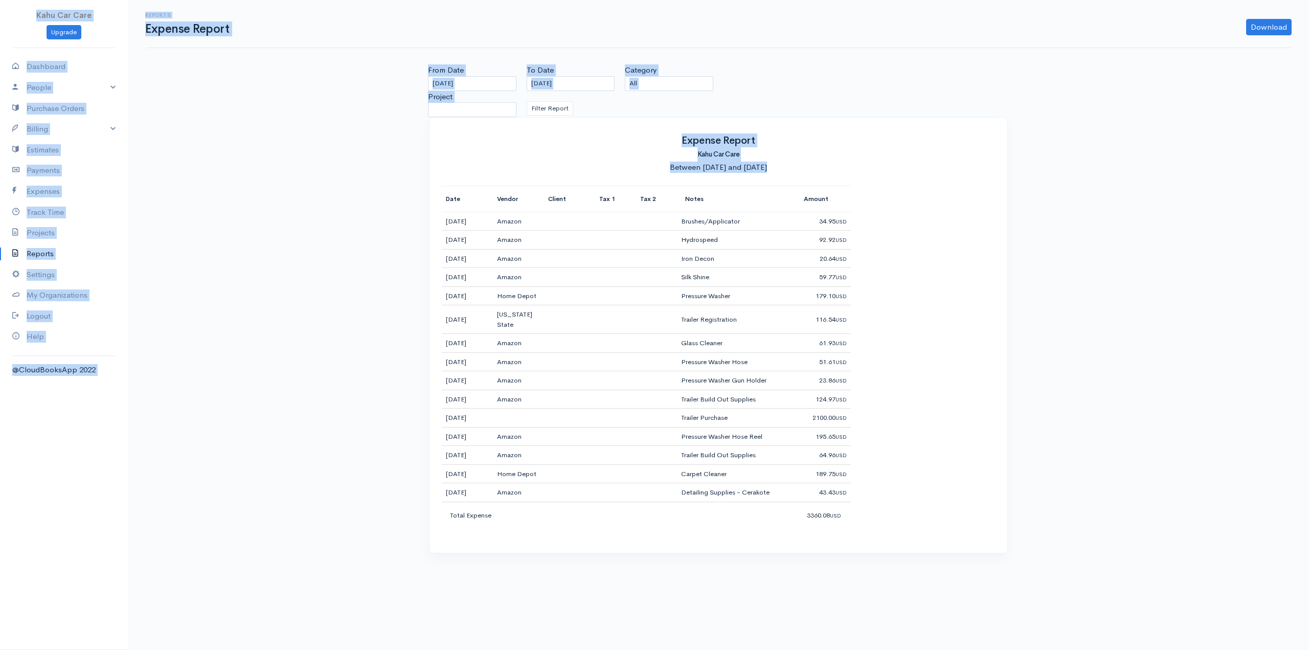
click at [936, 535] on div "Expense Report Kahu Car Care Between [DATE] and [DATE] Date Vendor Client Tax 1…" at bounding box center [718, 336] width 578 height 436
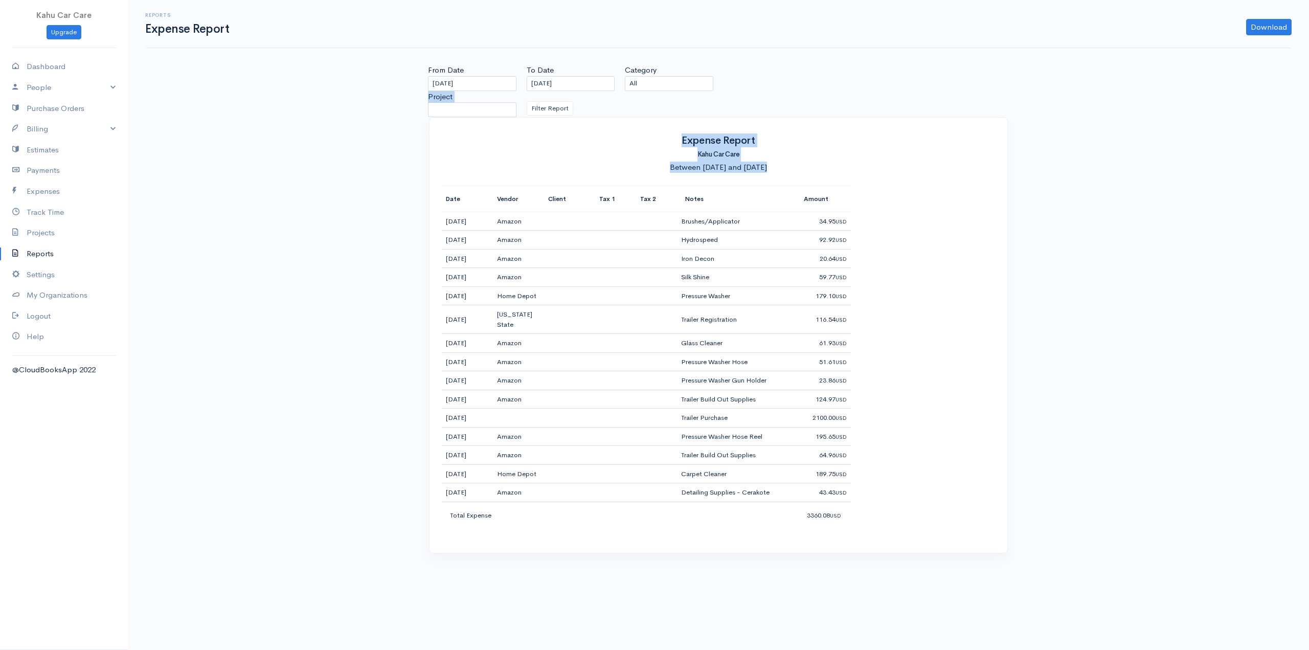
drag, startPoint x: 994, startPoint y: 577, endPoint x: 238, endPoint y: 102, distance: 893.2
click at [238, 102] on body "Kahu Car Care Upgrade Dashboard People Clients Vendors Staff Users Purchase Ord…" at bounding box center [654, 325] width 1309 height 650
click at [278, 161] on div "Reports Expense Report Download PDF CSV From Date [DATE] To Date [DATE] Categor…" at bounding box center [718, 282] width 1181 height 565
click at [46, 171] on link "Payments" at bounding box center [64, 170] width 128 height 21
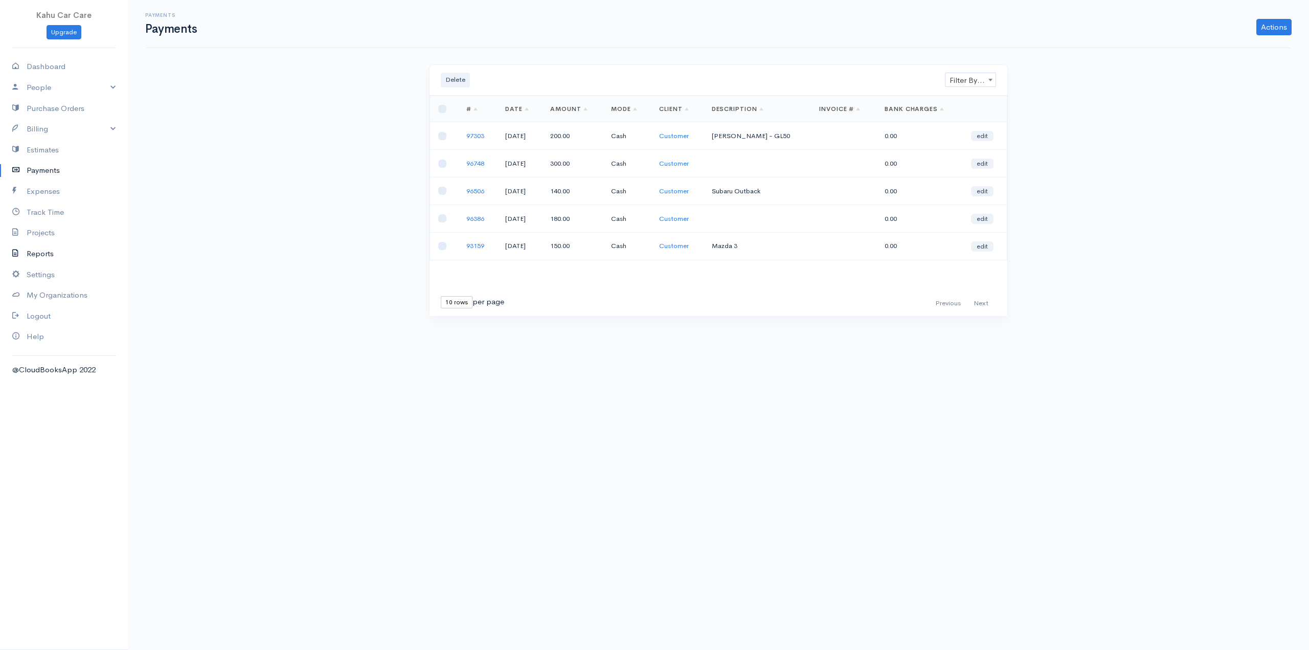
click at [48, 257] on link "Reports" at bounding box center [64, 253] width 128 height 21
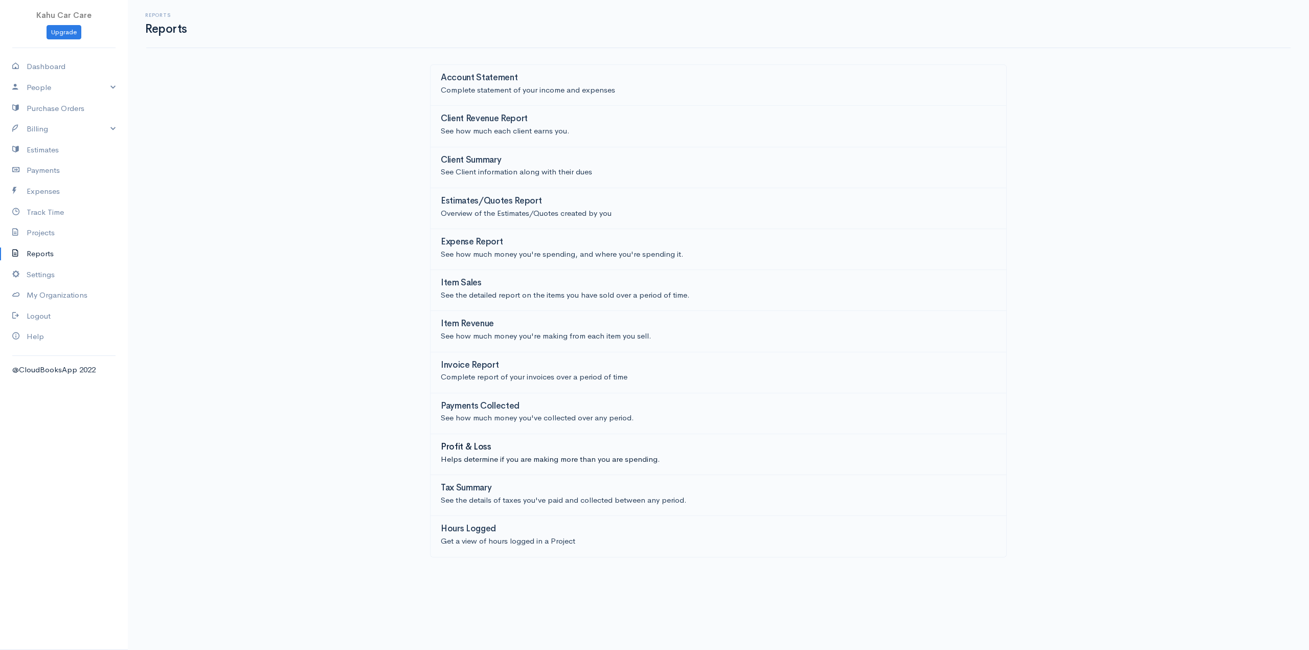
click at [478, 444] on h3 "Profit & Loss" at bounding box center [466, 447] width 51 height 10
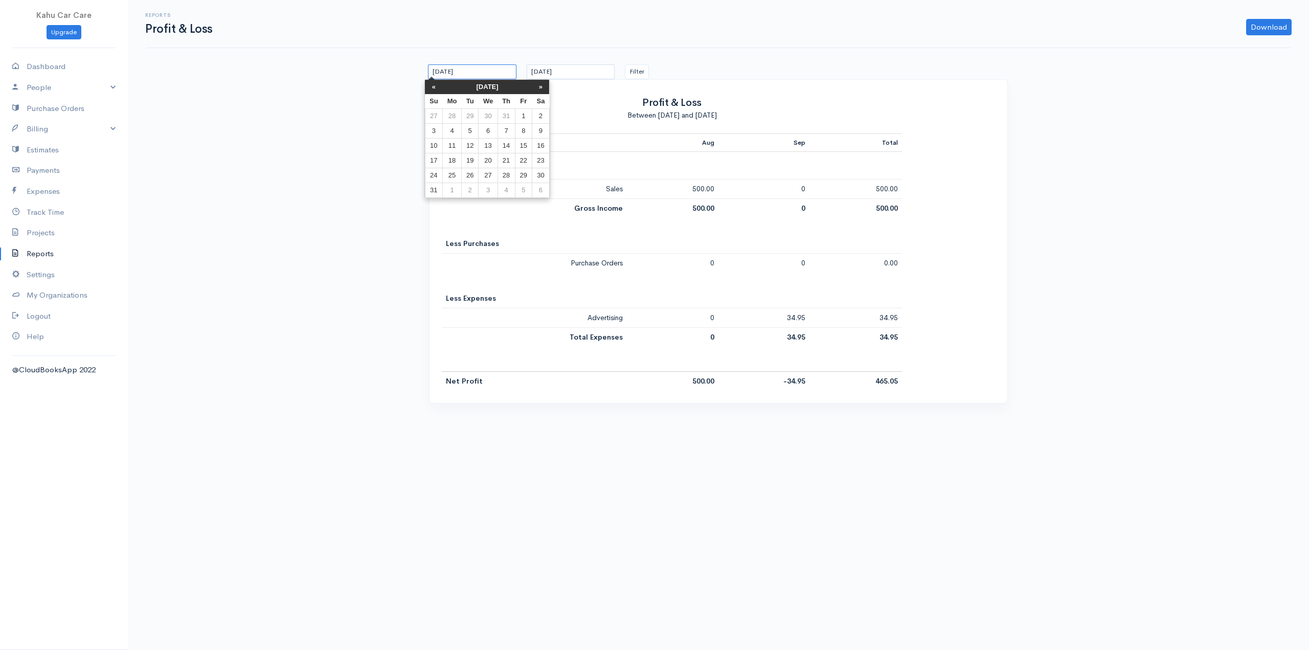
click at [478, 70] on input "[DATE]" at bounding box center [472, 71] width 88 height 15
click at [427, 90] on th "«" at bounding box center [434, 87] width 18 height 14
click at [432, 86] on th "«" at bounding box center [438, 87] width 18 height 14
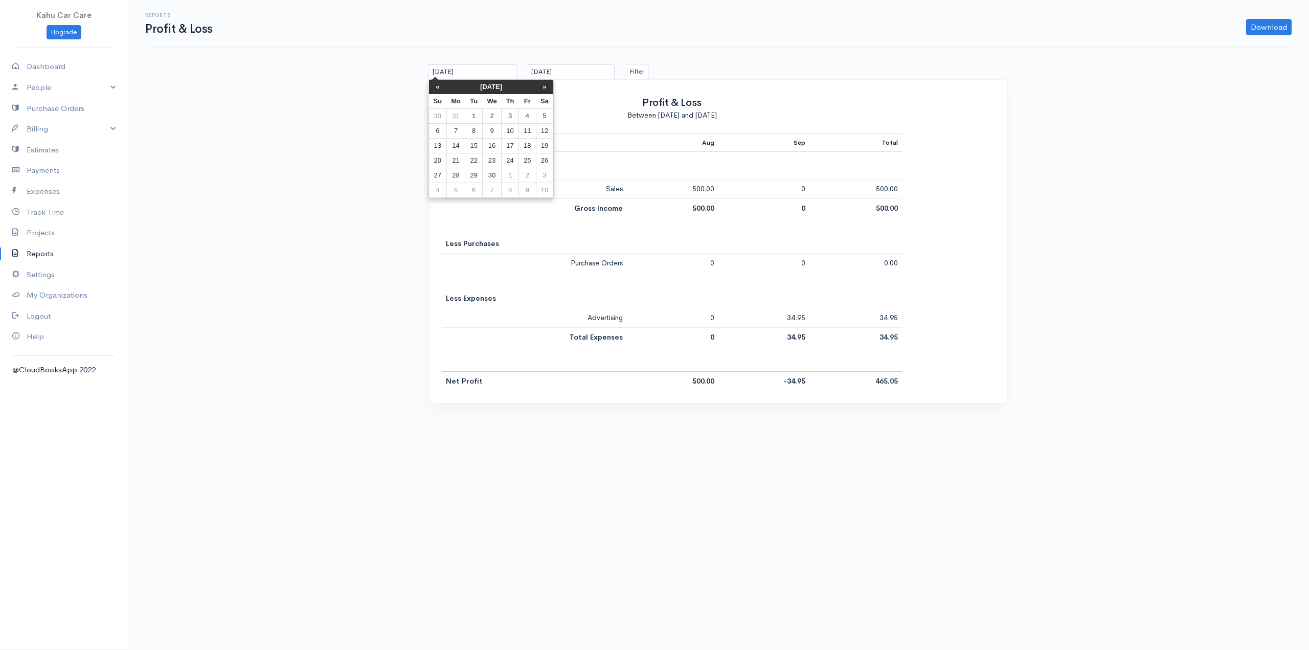
click at [432, 86] on th "«" at bounding box center [438, 87] width 18 height 14
click at [493, 116] on td "1" at bounding box center [491, 116] width 19 height 15
type input "[DATE]"
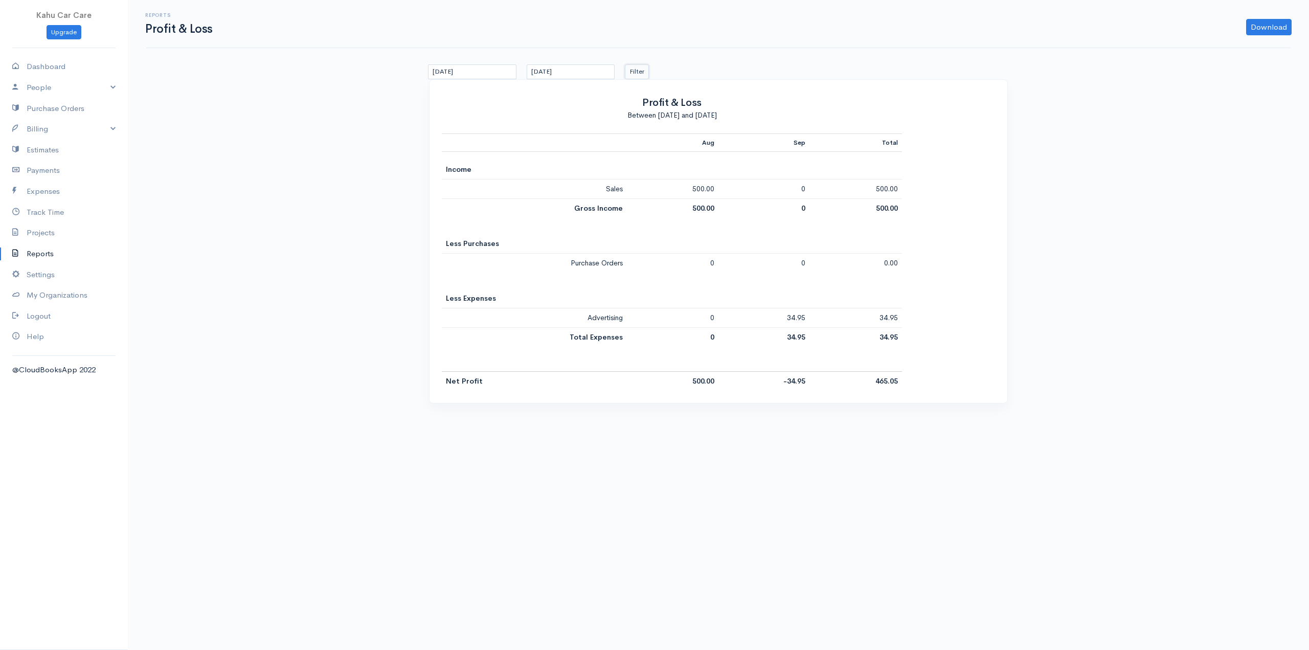
click at [641, 71] on button "Filter" at bounding box center [637, 71] width 24 height 15
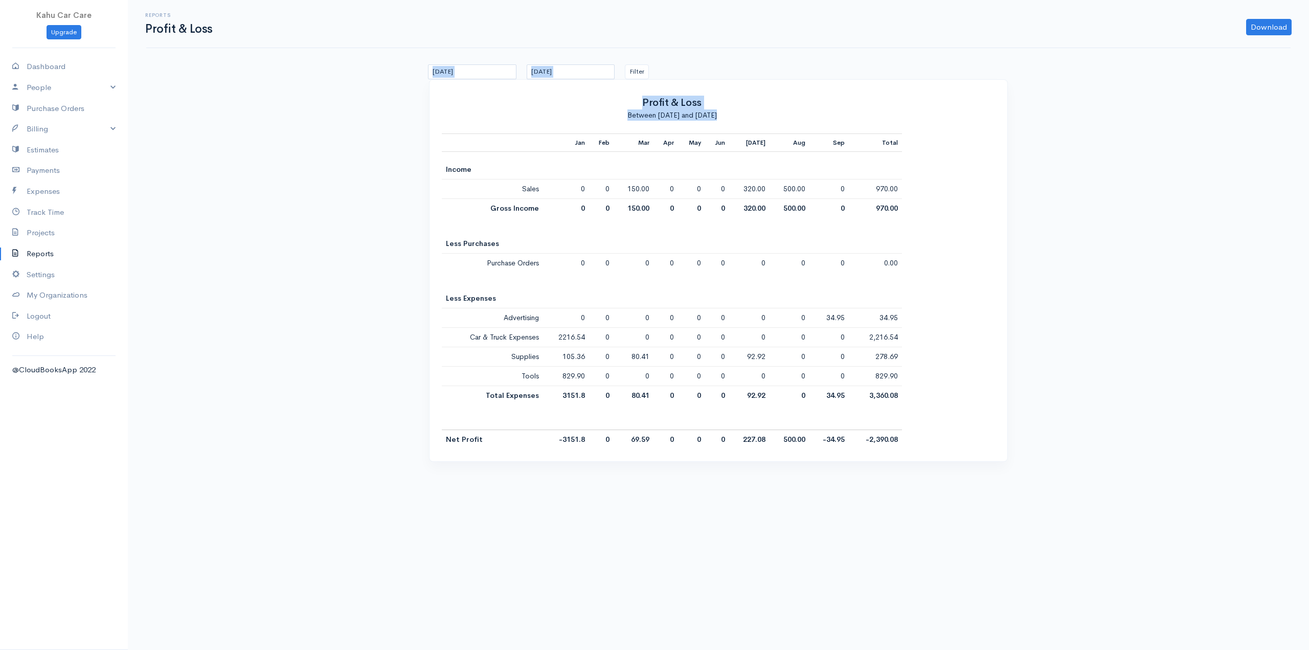
drag, startPoint x: 937, startPoint y: 441, endPoint x: 348, endPoint y: 68, distance: 697.0
click at [348, 68] on div "Reports Profit & Loss Download PDF CSV [DATE] [DATE] Filter Profit & Loss Betwe…" at bounding box center [718, 237] width 1181 height 474
drag, startPoint x: 286, startPoint y: 64, endPoint x: 1012, endPoint y: 486, distance: 839.6
click at [1012, 490] on body "Kahu Car Care Upgrade Dashboard People Clients Vendors Staff Users Purchase Ord…" at bounding box center [654, 325] width 1309 height 650
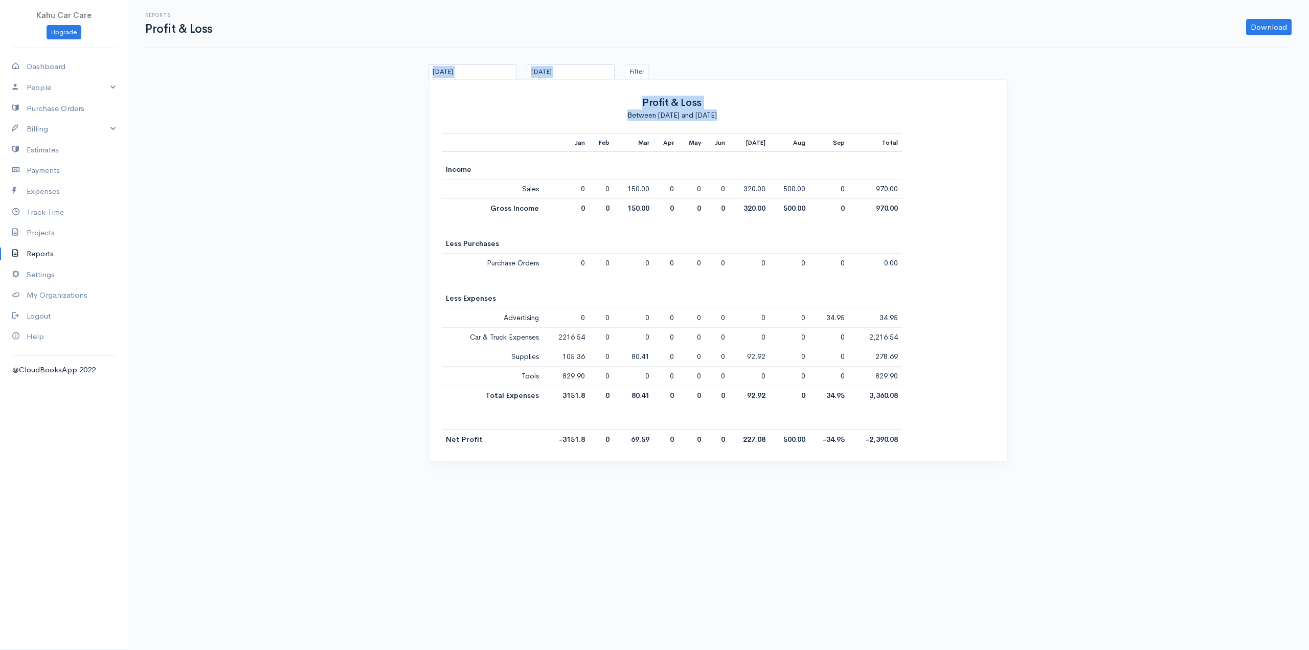
click at [1012, 486] on body "Kahu Car Care Upgrade Dashboard People Clients Vendors Staff Users Purchase Ord…" at bounding box center [654, 325] width 1309 height 650
drag, startPoint x: 1048, startPoint y: 491, endPoint x: 289, endPoint y: 72, distance: 867.0
click at [289, 72] on body "Kahu Car Care Upgrade Dashboard People Clients Vendors Staff Users Purchase Ord…" at bounding box center [654, 325] width 1309 height 650
click at [289, 72] on div "Reports Profit & Loss Download PDF CSV [DATE] [DATE] Filter Profit & Loss Betwe…" at bounding box center [718, 237] width 1181 height 474
drag, startPoint x: 258, startPoint y: 66, endPoint x: 1032, endPoint y: 426, distance: 853.4
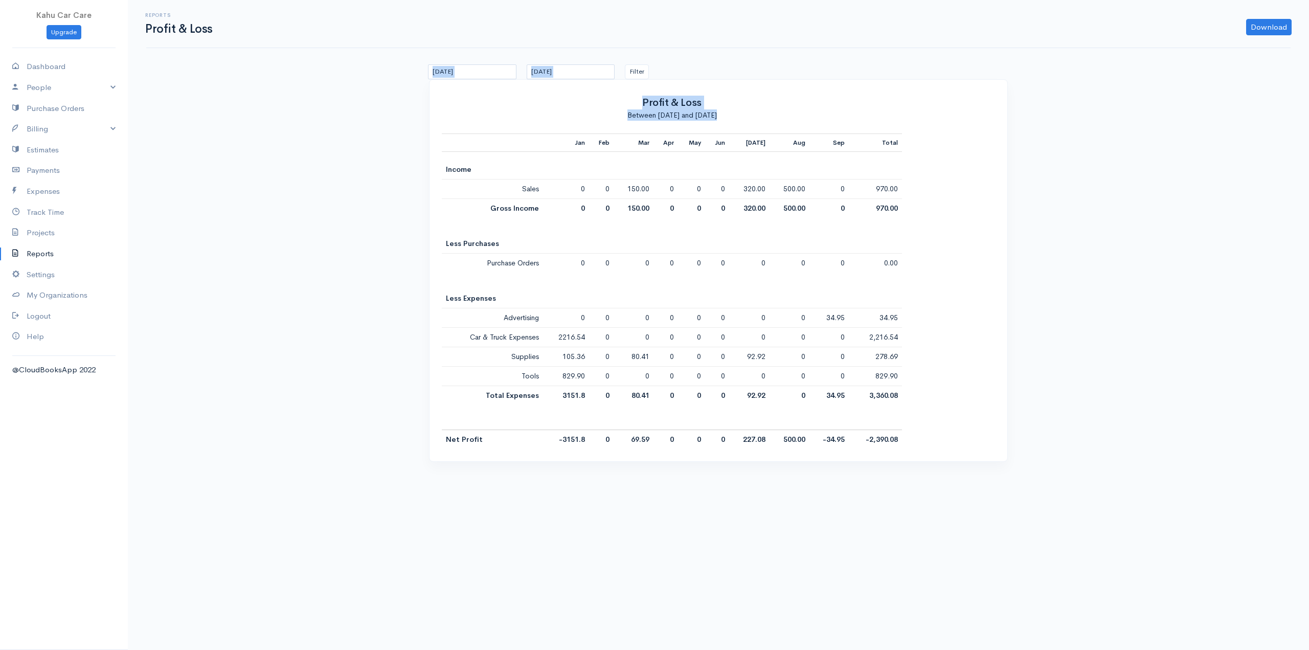
click at [1032, 426] on div "Reports Profit & Loss Download PDF CSV [DATE] [DATE] Filter Profit & Loss Betwe…" at bounding box center [718, 237] width 1181 height 474
click at [946, 446] on div "Jan Feb Mar Apr May Jun [DATE] Aug Sep Total Income Sales 0 0 150.00 0 0 0 320.…" at bounding box center [718, 290] width 553 height 315
drag, startPoint x: 983, startPoint y: 448, endPoint x: 300, endPoint y: 61, distance: 785.1
click at [300, 61] on div "Reports Profit & Loss Download PDF CSV [DATE] [DATE] Filter Profit & Loss Betwe…" at bounding box center [718, 237] width 1181 height 474
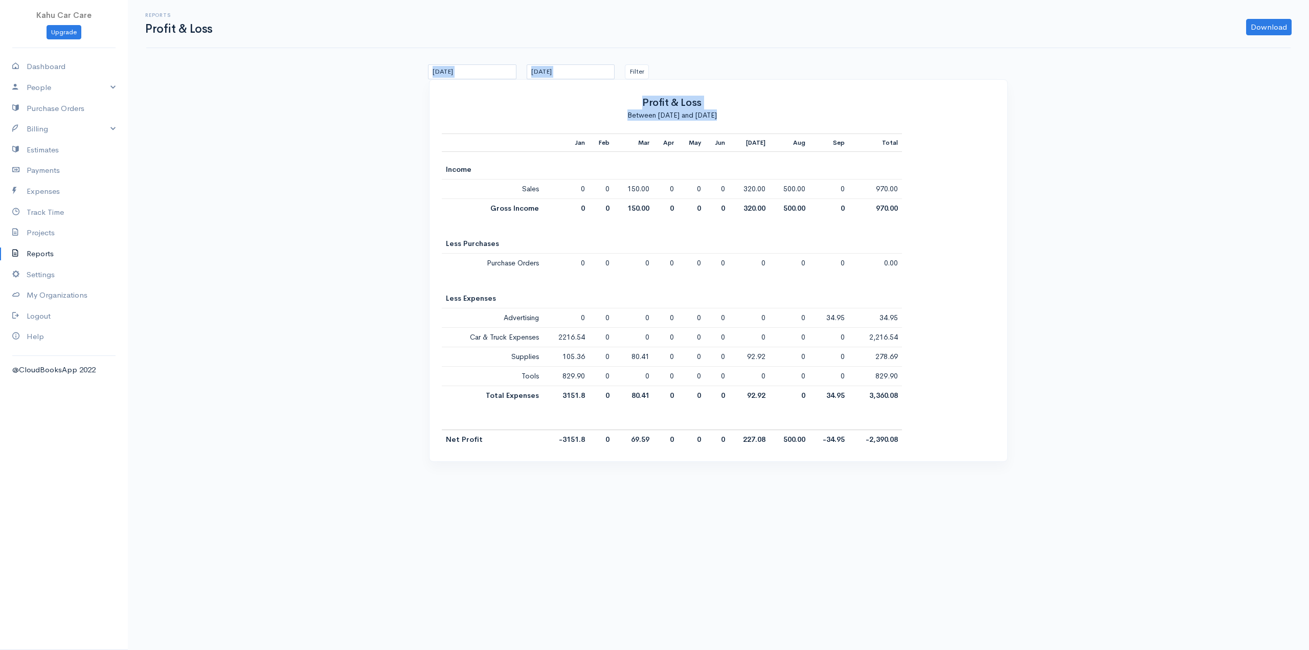
click at [300, 61] on div "Reports Profit & Loss Download PDF CSV [DATE] [DATE] Filter Profit & Loss Betwe…" at bounding box center [718, 237] width 1181 height 474
drag, startPoint x: 294, startPoint y: 65, endPoint x: 1140, endPoint y: 472, distance: 938.0
click at [1140, 472] on div "Reports Profit & Loss Download PDF CSV [DATE] [DATE] Filter Profit & Loss Betwe…" at bounding box center [718, 237] width 1181 height 474
drag, startPoint x: 1140, startPoint y: 472, endPoint x: 1008, endPoint y: 471, distance: 131.9
click at [1139, 473] on div "Reports Profit & Loss Download PDF CSV [DATE] [DATE] Filter Profit & Loss Betwe…" at bounding box center [718, 237] width 1181 height 474
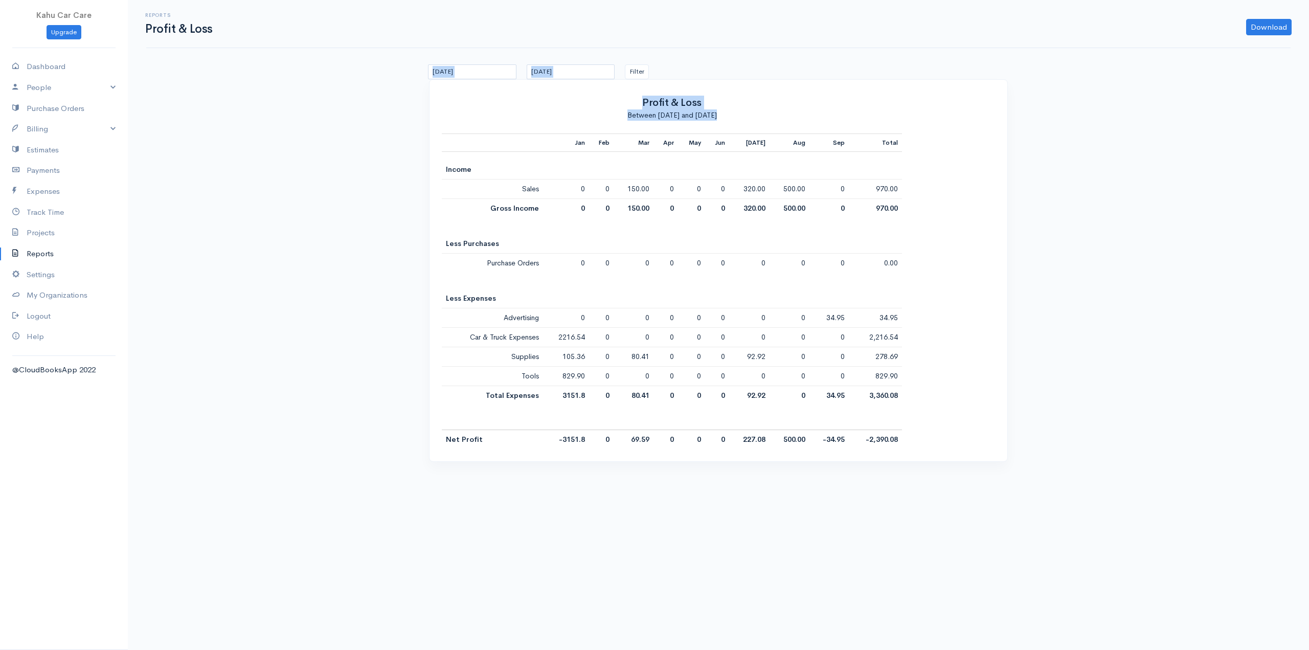
click at [965, 467] on div "Profit & Loss Between [DATE] and [DATE] Jan Feb Mar Apr May Jun [DATE] Aug Sep …" at bounding box center [718, 276] width 589 height 395
drag, startPoint x: 1004, startPoint y: 451, endPoint x: 1001, endPoint y: 456, distance: 5.5
click at [1005, 455] on div "Profit & Loss Between [DATE] and [DATE] Jan Feb Mar Apr May Jun [DATE] Aug Sep …" at bounding box center [718, 270] width 578 height 381
drag, startPoint x: 1001, startPoint y: 456, endPoint x: 288, endPoint y: 71, distance: 810.5
click at [288, 71] on div "Reports Profit & Loss Download PDF CSV [DATE] [DATE] Filter Profit & Loss Betwe…" at bounding box center [718, 237] width 1181 height 474
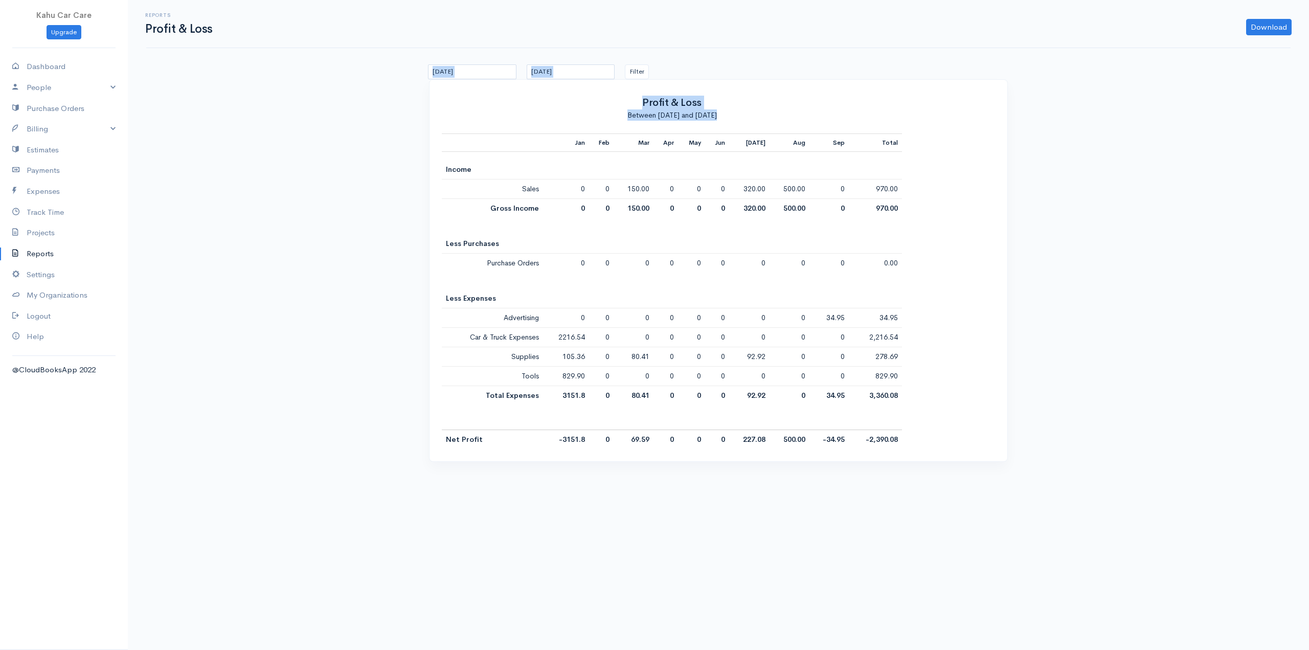
click at [331, 73] on div "Reports Profit & Loss Download PDF CSV [DATE] [DATE] Filter Profit & Loss Betwe…" at bounding box center [718, 237] width 1181 height 474
click at [360, 68] on div "Reports Profit & Loss Download PDF CSV [DATE] [DATE] Filter Profit & Loss Betwe…" at bounding box center [718, 237] width 1181 height 474
drag, startPoint x: 356, startPoint y: 66, endPoint x: 1110, endPoint y: 457, distance: 849.7
click at [1110, 457] on div "Reports Profit & Loss Download PDF CSV [DATE] [DATE] Filter Profit & Loss Betwe…" at bounding box center [718, 237] width 1181 height 474
click at [1040, 447] on div "Reports Profit & Loss Download PDF CSV [DATE] [DATE] Filter Profit & Loss Betwe…" at bounding box center [718, 237] width 1181 height 474
